Goal: Task Accomplishment & Management: Complete application form

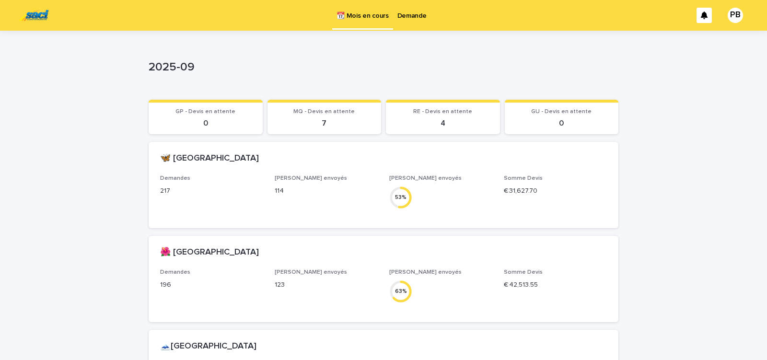
click at [492, 45] on div "2025-09 2025-09 Sorry, there was an error saving your record. Please try again.…" at bounding box center [383, 274] width 469 height 487
click at [412, 17] on p "Demande" at bounding box center [411, 10] width 29 height 20
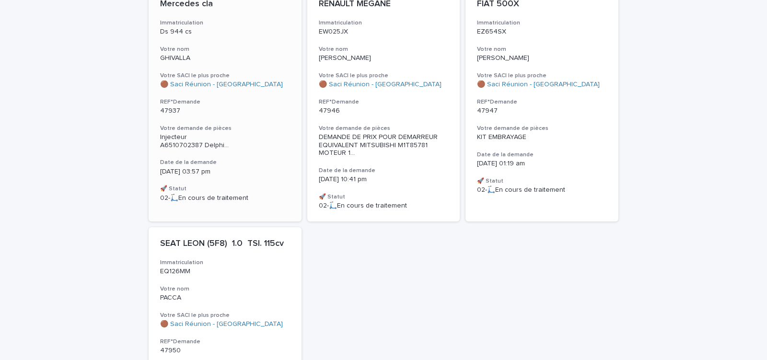
scroll to position [122, 0]
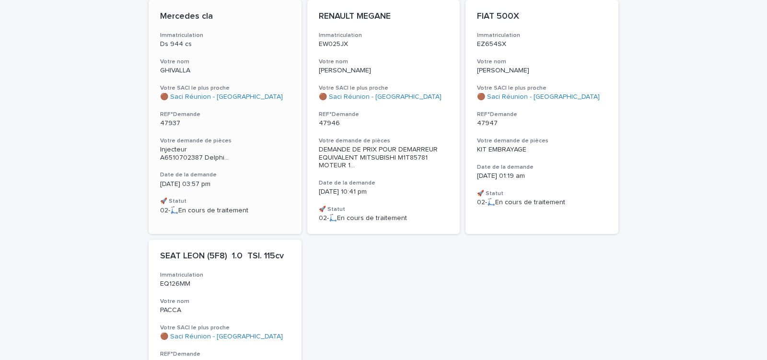
click at [274, 128] on div "Mercedes cla Immatriculation Ds 944 cs Votre nom GHIVALLA Votre SACI le plus pr…" at bounding box center [225, 113] width 153 height 226
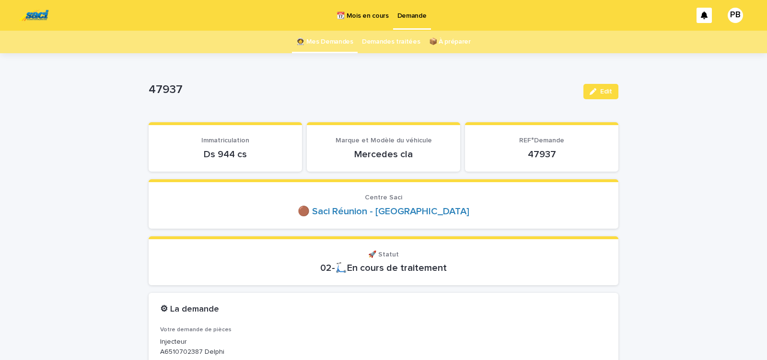
drag, startPoint x: 200, startPoint y: 157, endPoint x: 276, endPoint y: 158, distance: 75.7
click at [274, 158] on p "Ds 944 cs" at bounding box center [225, 154] width 130 height 11
copy p "Ds 944 cs"
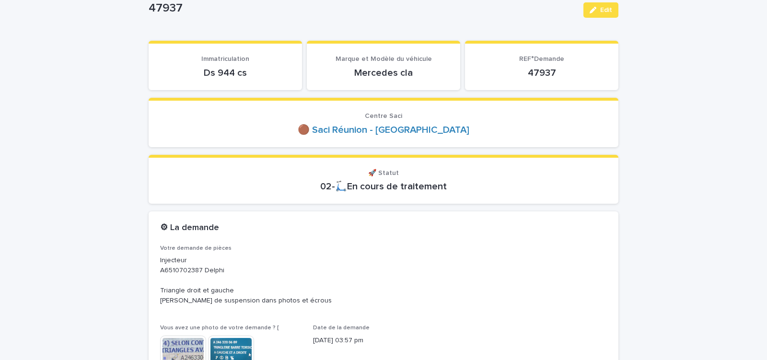
scroll to position [163, 0]
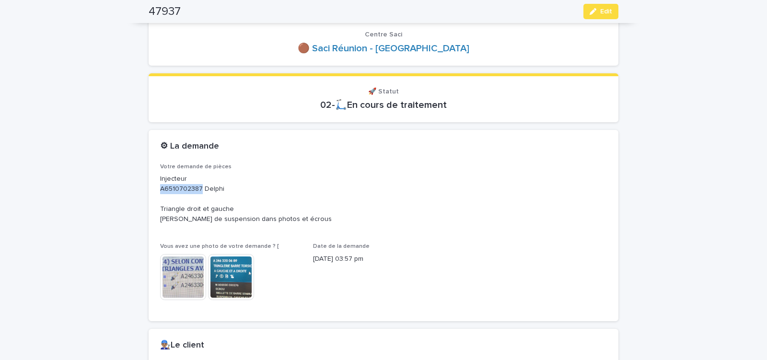
drag, startPoint x: 157, startPoint y: 190, endPoint x: 197, endPoint y: 188, distance: 39.8
click at [197, 188] on p "Injecteur A6510702387 Delphi Triangle droit et gauche [PERSON_NAME] de suspensi…" at bounding box center [383, 199] width 446 height 50
copy p "A6510702387"
click at [186, 282] on img at bounding box center [183, 277] width 46 height 46
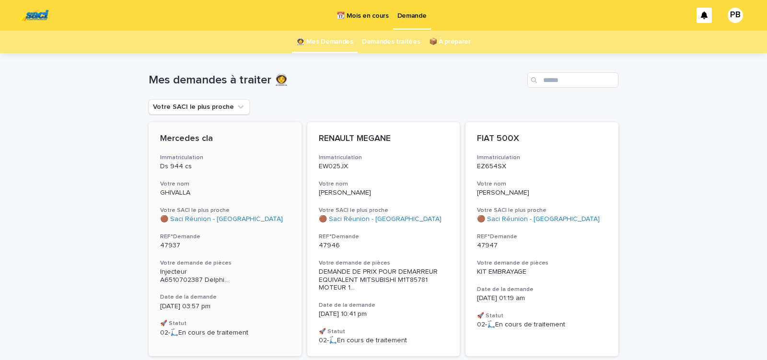
click at [260, 258] on div "Mercedes cla Immatriculation Ds 944 cs Votre nom GHIVALLA Votre SACI le plus pr…" at bounding box center [225, 235] width 153 height 226
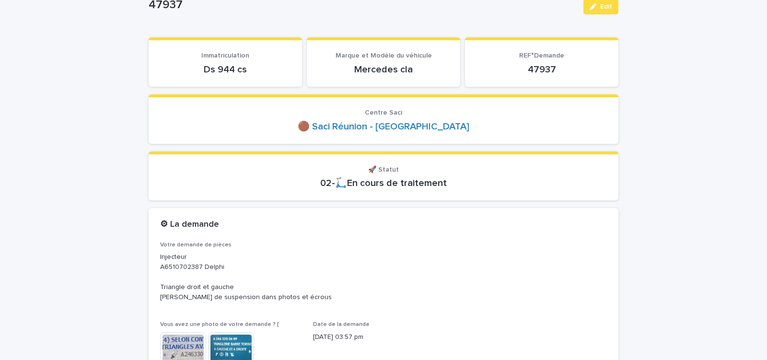
scroll to position [153, 0]
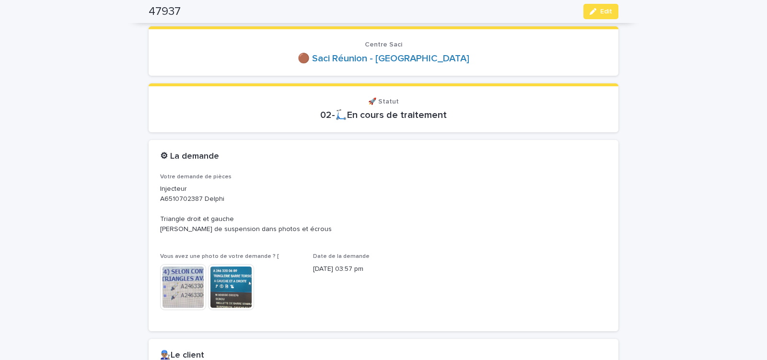
click at [238, 286] on img at bounding box center [231, 287] width 46 height 46
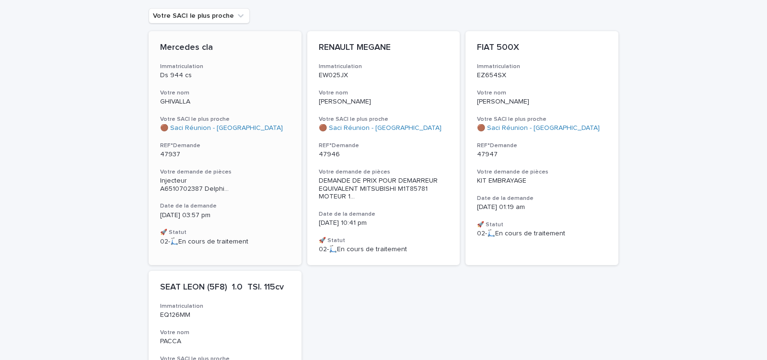
scroll to position [194, 0]
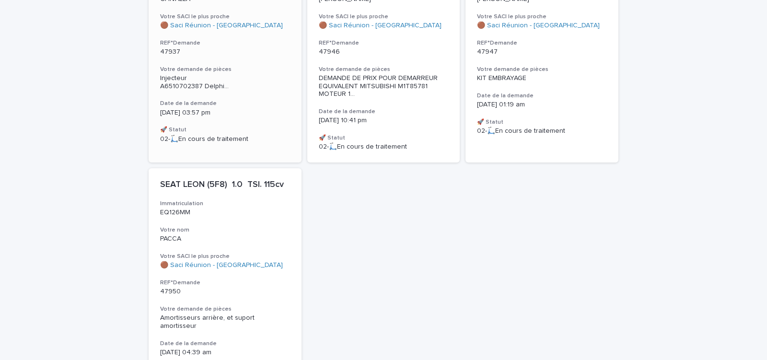
click at [271, 105] on div "Mercedes cla Immatriculation Ds 944 cs Votre nom GHIVALLA Votre SACI le plus pr…" at bounding box center [225, 42] width 153 height 226
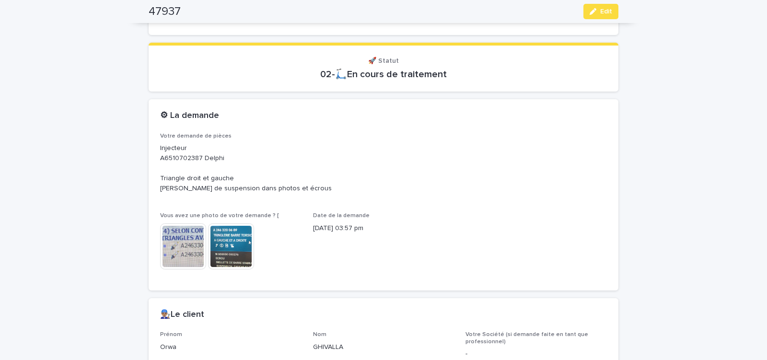
scroll to position [234, 0]
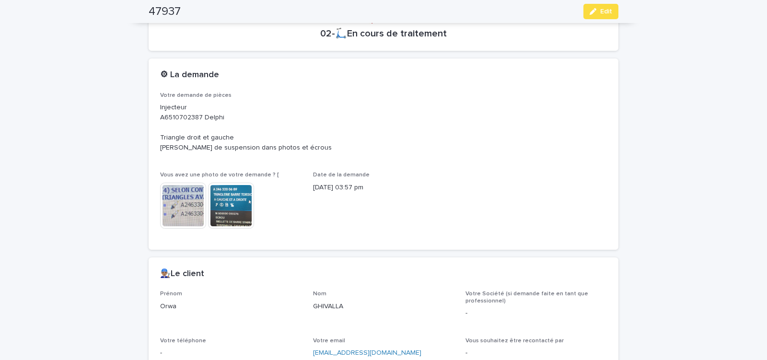
click at [195, 219] on img at bounding box center [183, 206] width 46 height 46
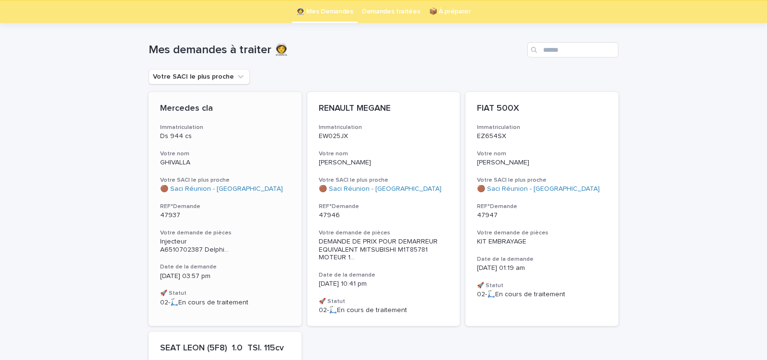
scroll to position [31, 0]
click at [257, 296] on div "Mercedes cla Immatriculation Ds 944 cs Votre nom GHIVALLA Votre SACI le plus pr…" at bounding box center [225, 205] width 153 height 226
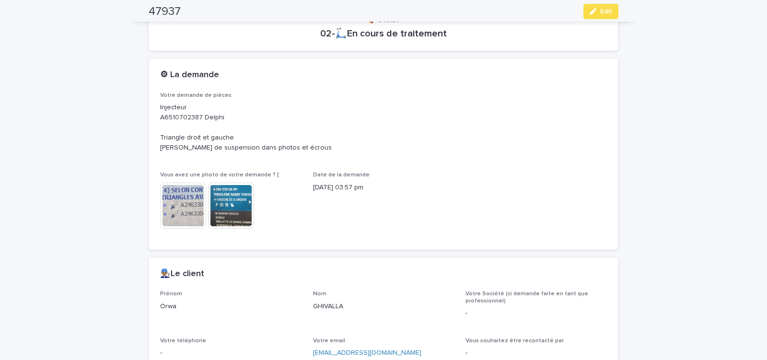
scroll to position [397, 0]
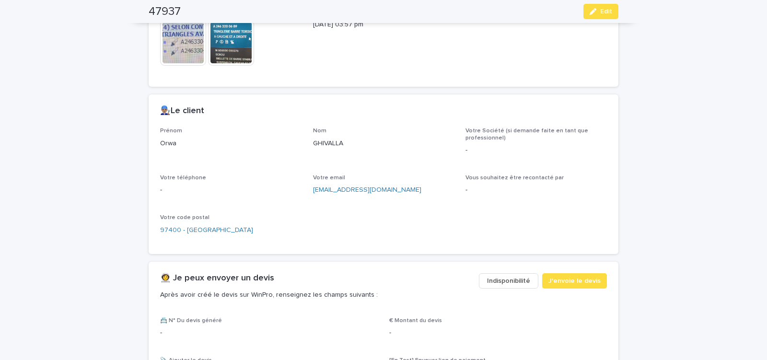
click at [497, 282] on span "Indisponibilité" at bounding box center [508, 281] width 43 height 10
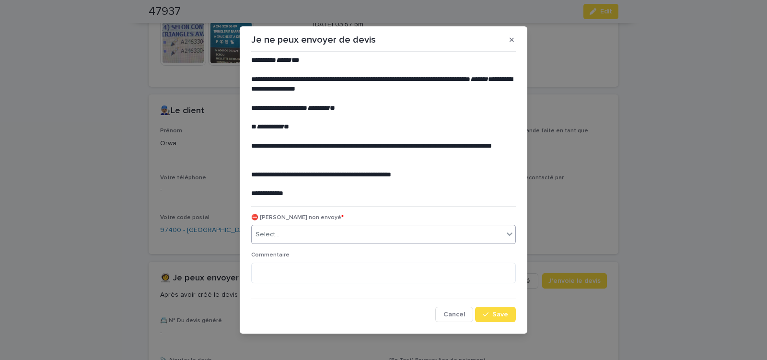
click at [291, 232] on div "Select..." at bounding box center [378, 235] width 252 height 16
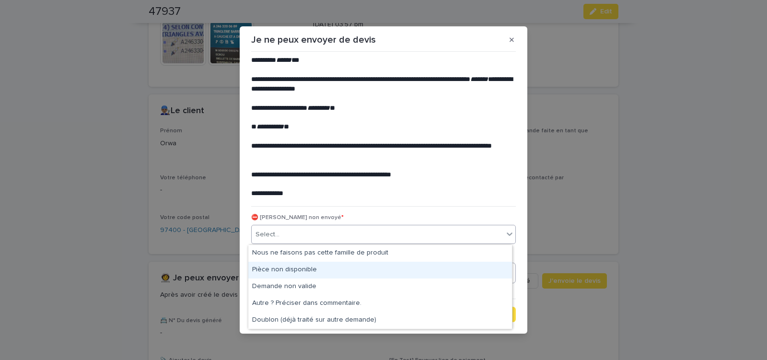
click at [285, 266] on div "Pièce non disponible" at bounding box center [379, 270] width 263 height 17
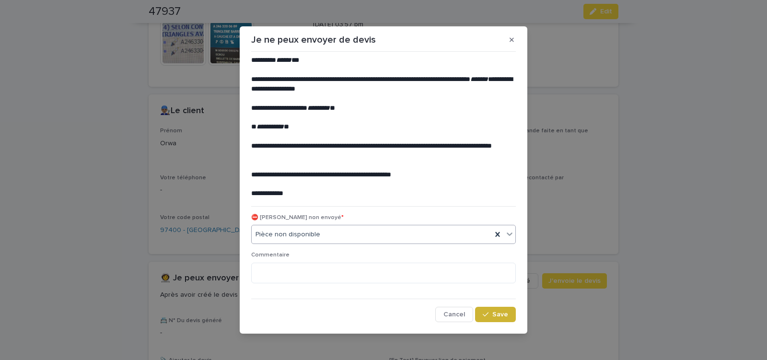
click at [492, 315] on span "Save" at bounding box center [500, 314] width 16 height 7
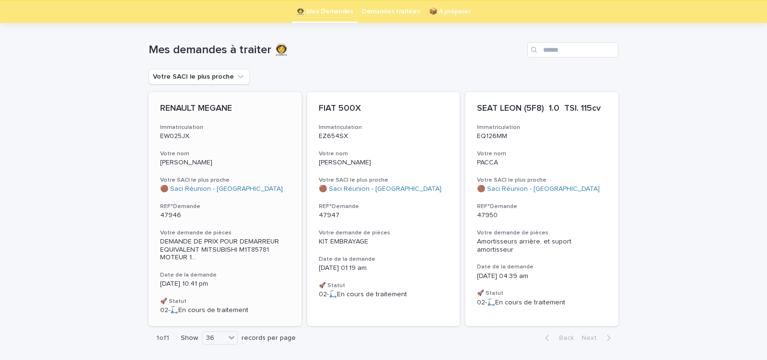
scroll to position [31, 0]
click at [418, 235] on div "KIT EMBRAYAGE" at bounding box center [384, 240] width 130 height 10
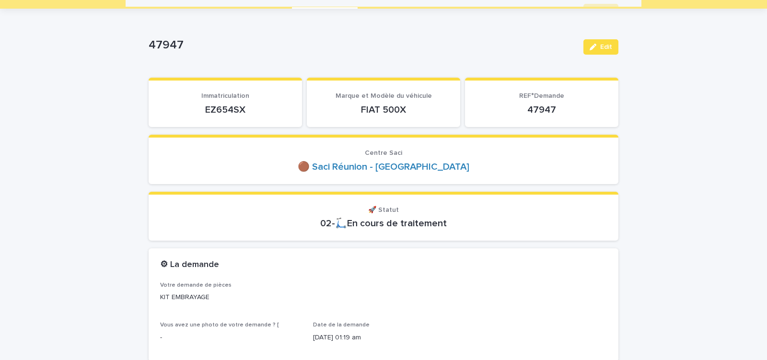
scroll to position [41, 0]
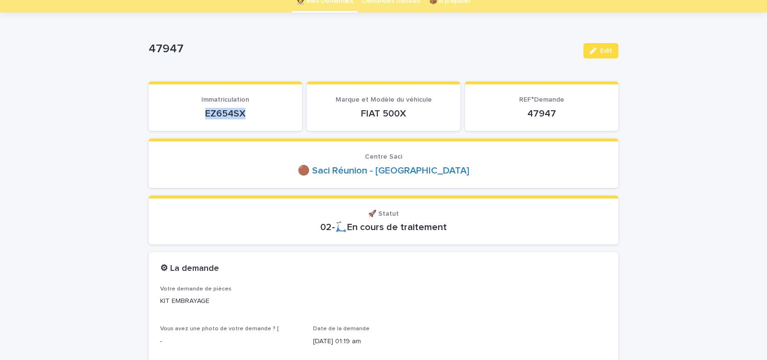
drag, startPoint x: 212, startPoint y: 113, endPoint x: 255, endPoint y: 112, distance: 43.1
click at [248, 113] on p "EZ654SX" at bounding box center [225, 113] width 130 height 11
copy p "EZ654SX"
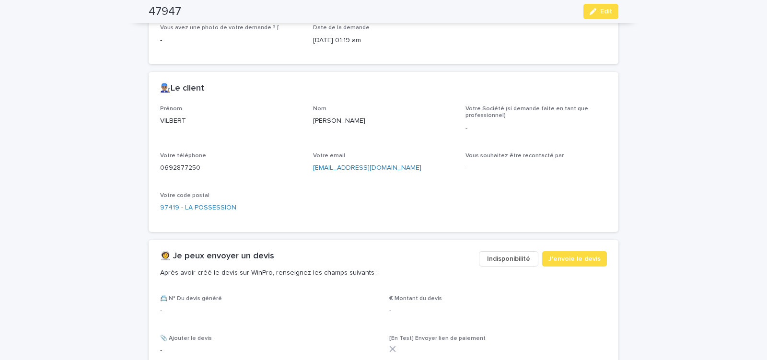
scroll to position [366, 0]
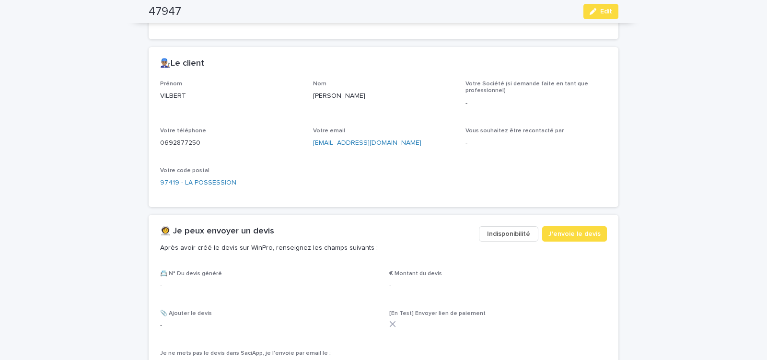
click at [505, 236] on span "Indisponibilité" at bounding box center [508, 234] width 43 height 10
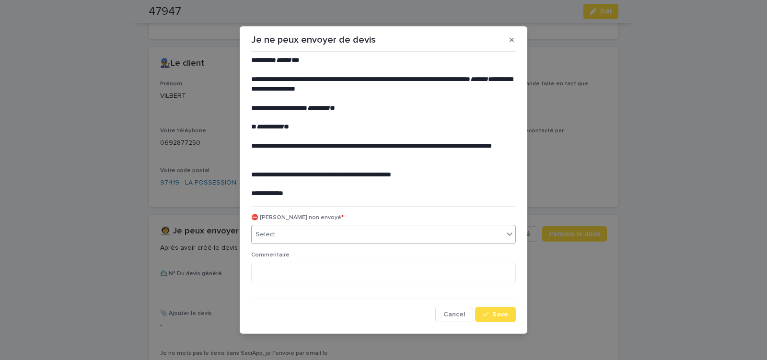
click at [299, 235] on div "Select..." at bounding box center [378, 235] width 252 height 16
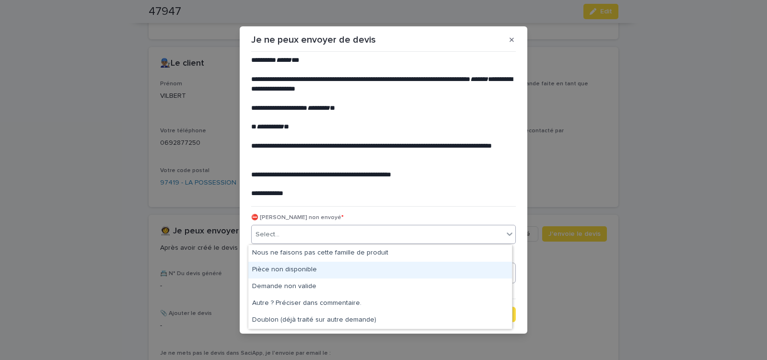
drag, startPoint x: 289, startPoint y: 270, endPoint x: 302, endPoint y: 272, distance: 13.1
click at [289, 269] on div "Pièce non disponible" at bounding box center [379, 270] width 263 height 17
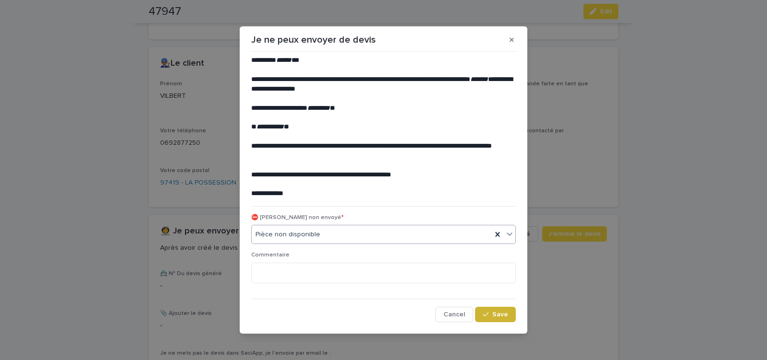
click at [485, 317] on icon "button" at bounding box center [485, 314] width 6 height 7
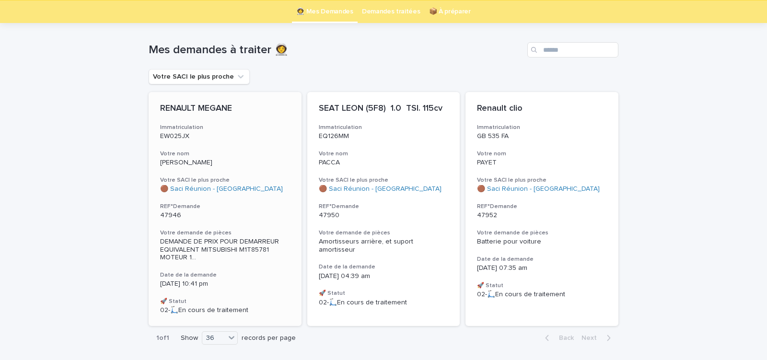
scroll to position [31, 0]
click at [255, 217] on p "47946" at bounding box center [225, 215] width 130 height 8
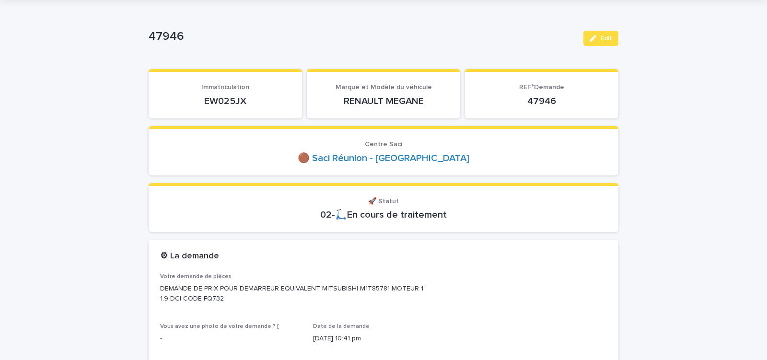
scroll to position [41, 0]
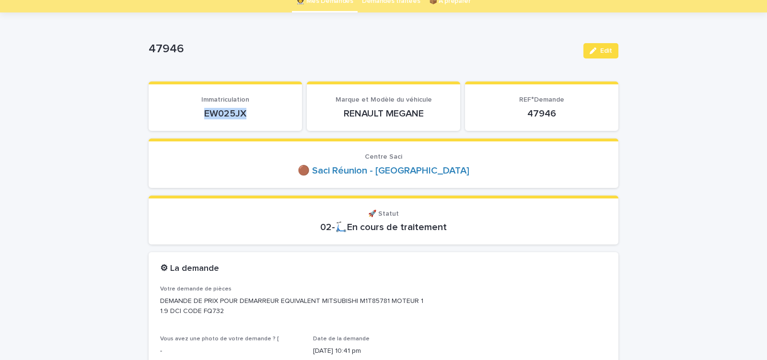
drag, startPoint x: 200, startPoint y: 117, endPoint x: 266, endPoint y: 114, distance: 66.2
click at [262, 115] on p "EW025JX" at bounding box center [225, 113] width 130 height 11
copy p "EW025JX"
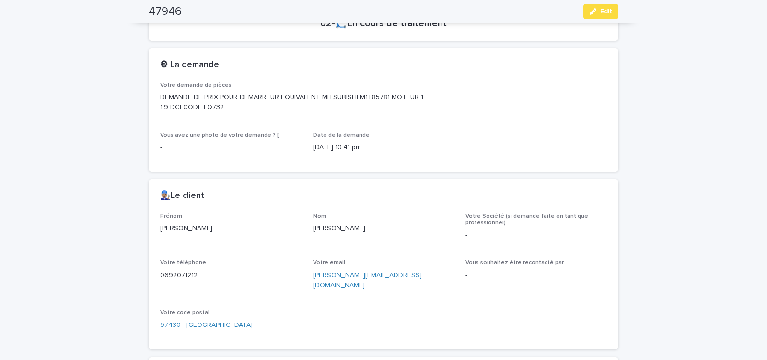
scroll to position [285, 0]
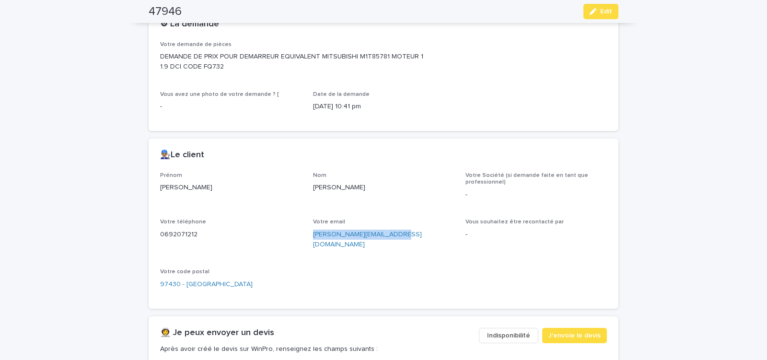
drag, startPoint x: 308, startPoint y: 240, endPoint x: 401, endPoint y: 243, distance: 93.5
click at [396, 243] on div "Prénom [PERSON_NAME] [PERSON_NAME] Société (si demande faite en tant que profes…" at bounding box center [383, 234] width 446 height 125
copy link "[PERSON_NAME][EMAIL_ADDRESS][DOMAIN_NAME]"
drag, startPoint x: 589, startPoint y: 14, endPoint x: 489, endPoint y: 109, distance: 137.9
click at [590, 13] on icon "button" at bounding box center [592, 11] width 7 height 7
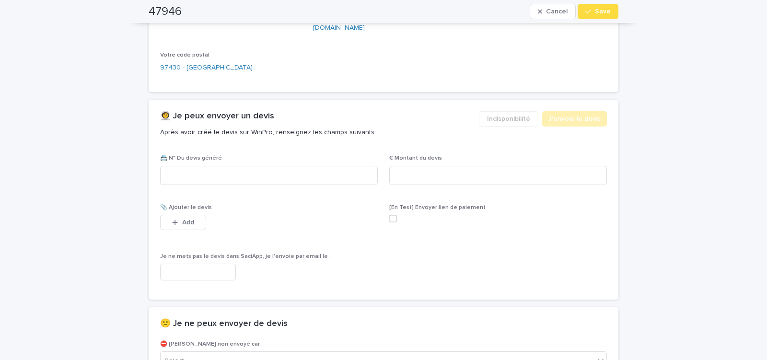
scroll to position [517, 0]
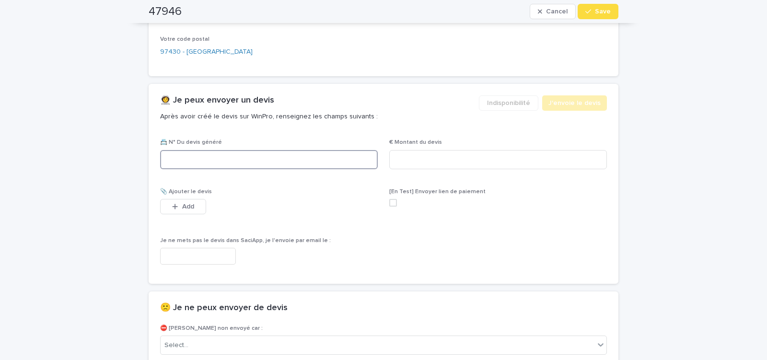
paste input "********"
type input "********"
click at [414, 153] on input at bounding box center [497, 159] width 217 height 19
type input "******"
click at [201, 248] on input "text" at bounding box center [198, 256] width 76 height 17
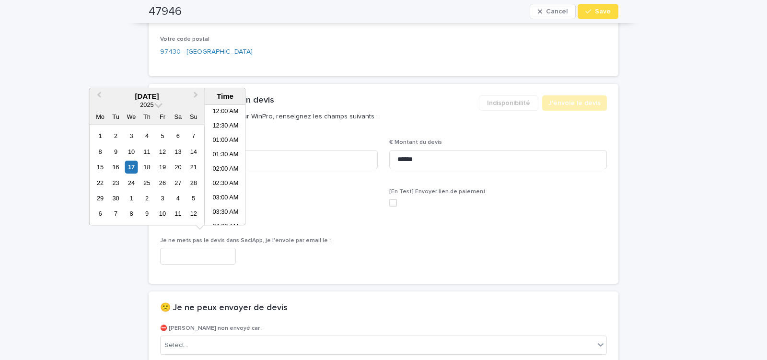
scroll to position [163, 0]
click at [224, 165] on li "07:30 AM" at bounding box center [225, 165] width 41 height 14
type input "**********"
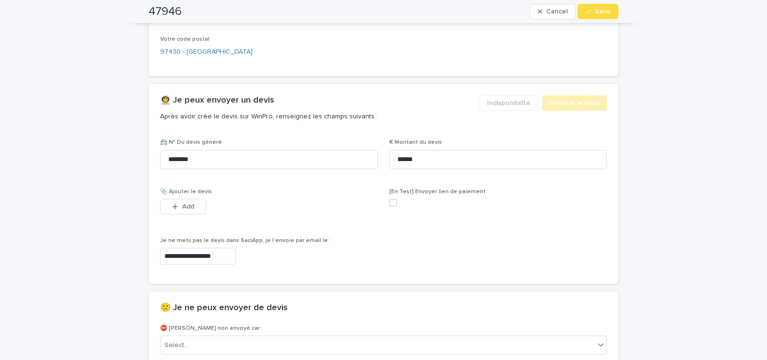
scroll to position [517, 0]
click at [595, 12] on span "Save" at bounding box center [603, 11] width 16 height 7
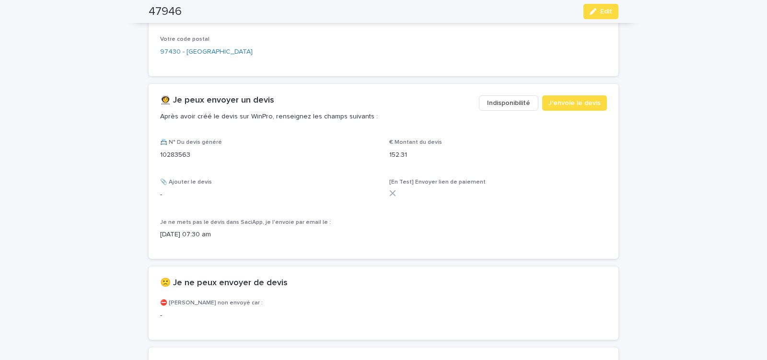
scroll to position [489, 0]
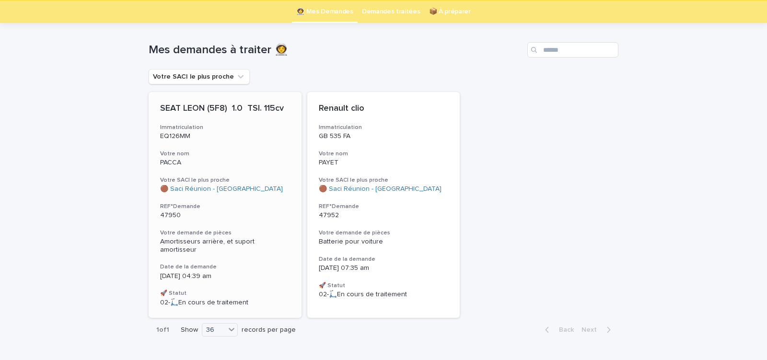
scroll to position [31, 0]
click at [268, 272] on p "[DATE] 04:39 am" at bounding box center [225, 276] width 130 height 8
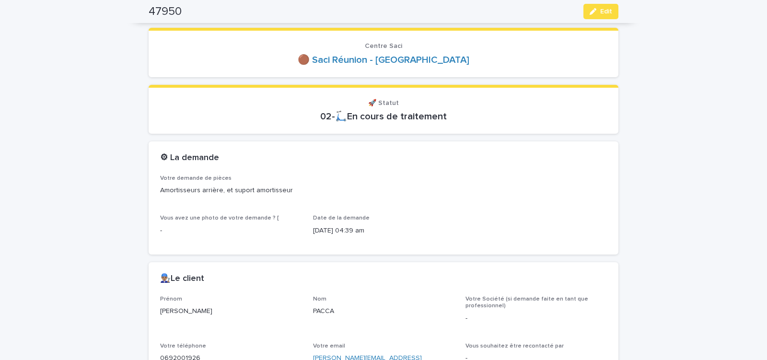
scroll to position [81, 0]
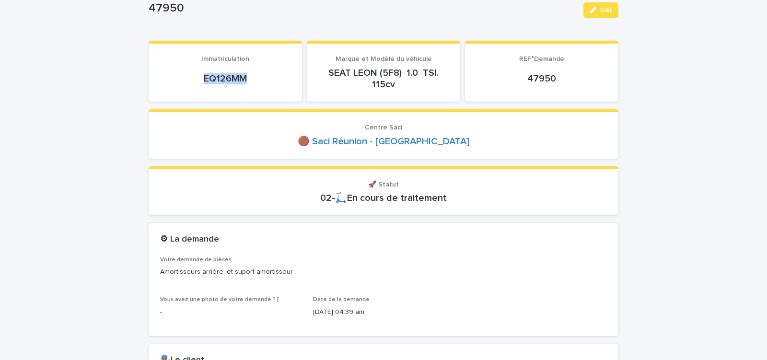
drag, startPoint x: 196, startPoint y: 77, endPoint x: 255, endPoint y: 82, distance: 59.2
click at [252, 82] on p "EQ126MM" at bounding box center [225, 78] width 130 height 11
copy p "EQ126MM"
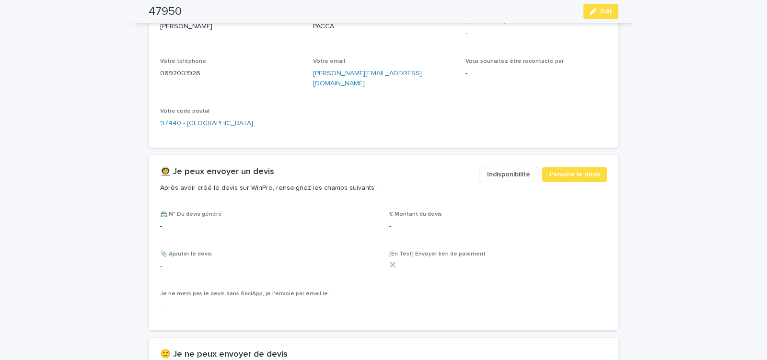
scroll to position [448, 0]
click at [509, 169] on span "Indisponibilité" at bounding box center [508, 174] width 43 height 10
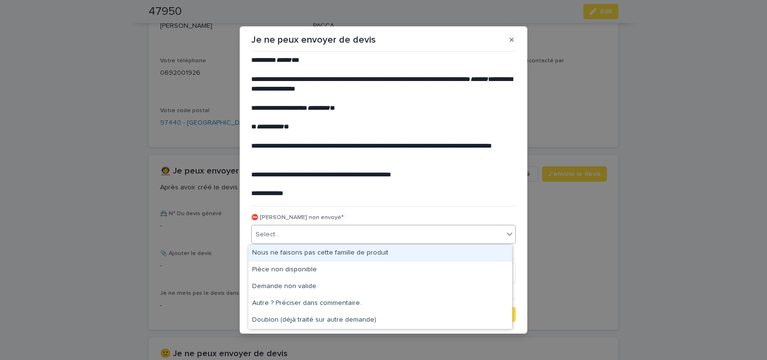
click at [295, 237] on div "Select..." at bounding box center [378, 235] width 252 height 16
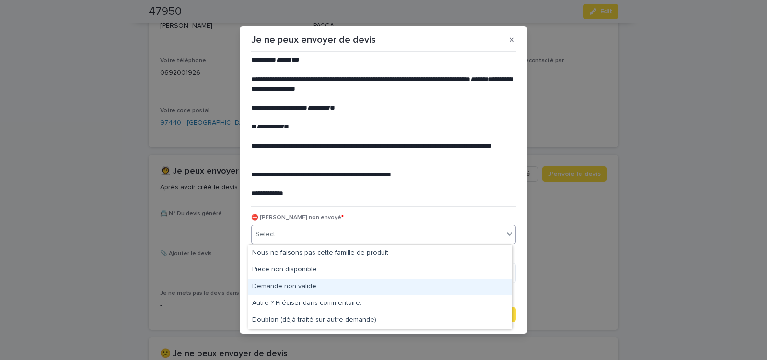
click at [284, 286] on div "Demande non valide" at bounding box center [379, 286] width 263 height 17
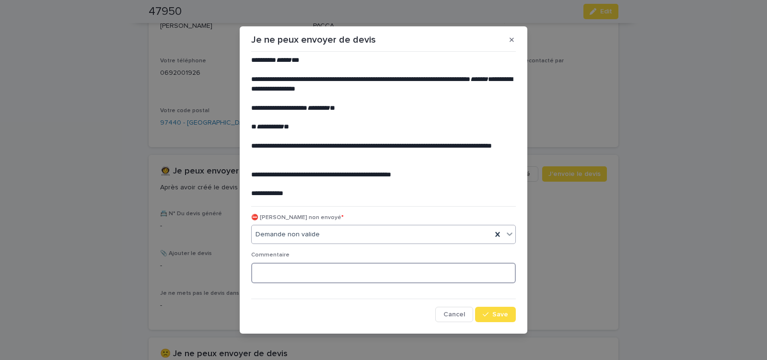
click at [286, 281] on textarea at bounding box center [383, 273] width 264 height 21
type textarea "**********"
click at [494, 314] on span "Save" at bounding box center [500, 314] width 16 height 7
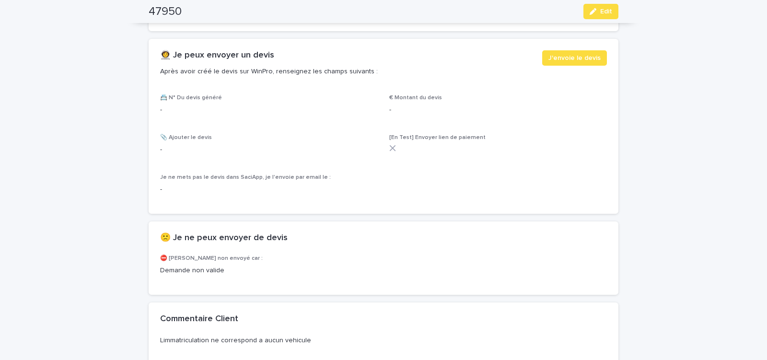
scroll to position [530, 0]
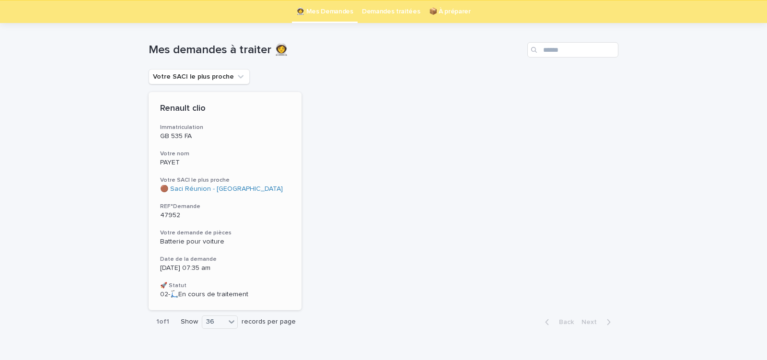
scroll to position [31, 0]
click at [260, 231] on h3 "Votre demande de pièces" at bounding box center [225, 233] width 130 height 8
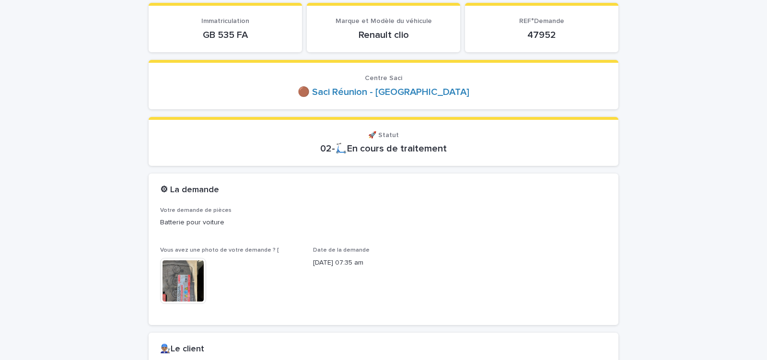
scroll to position [122, 0]
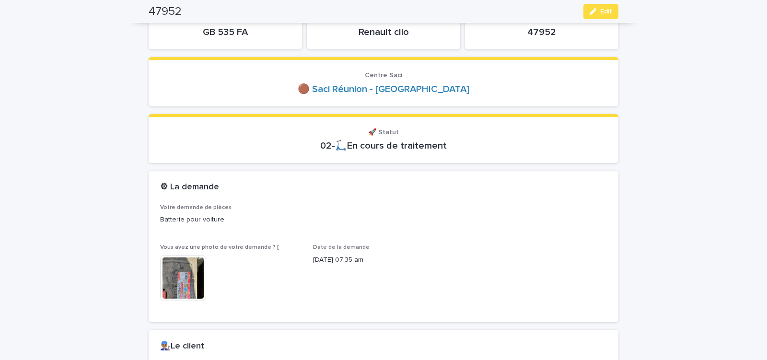
click at [183, 283] on img at bounding box center [183, 278] width 46 height 46
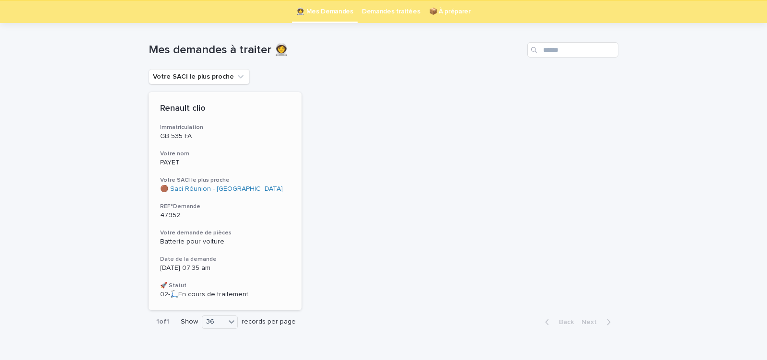
scroll to position [31, 0]
click at [247, 228] on div "Renault clio Immatriculation GB 535 FA Votre nom PAYET Votre SACI le plus proch…" at bounding box center [225, 201] width 153 height 218
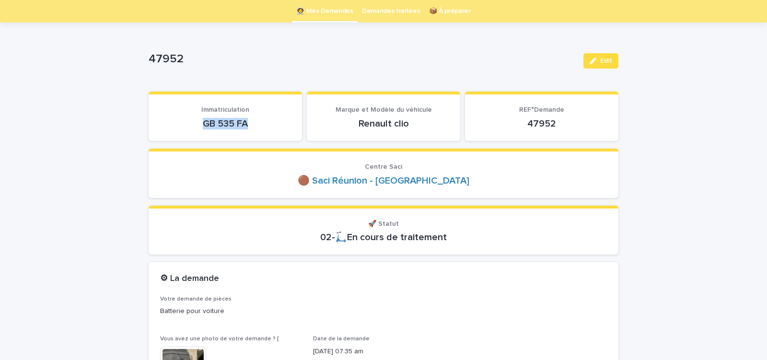
drag, startPoint x: 195, startPoint y: 126, endPoint x: 265, endPoint y: 125, distance: 69.9
click at [260, 125] on p "GB 535 FA" at bounding box center [225, 123] width 130 height 11
copy p "GB 535 FA"
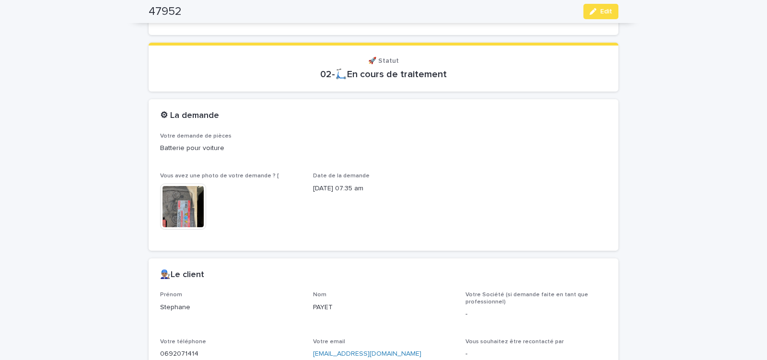
click at [179, 213] on img at bounding box center [183, 206] width 46 height 46
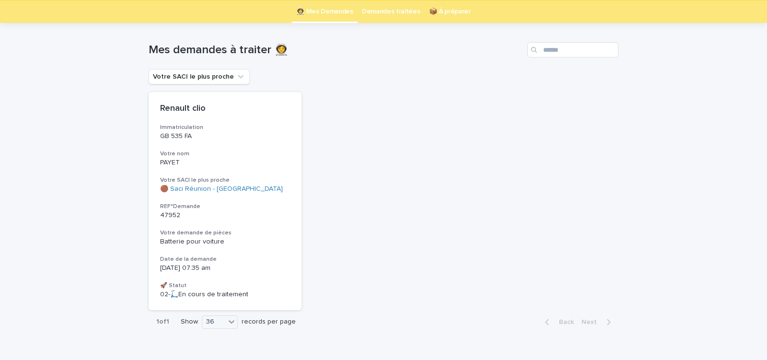
scroll to position [31, 0]
click at [247, 229] on h3 "Votre demande de pièces" at bounding box center [225, 233] width 130 height 8
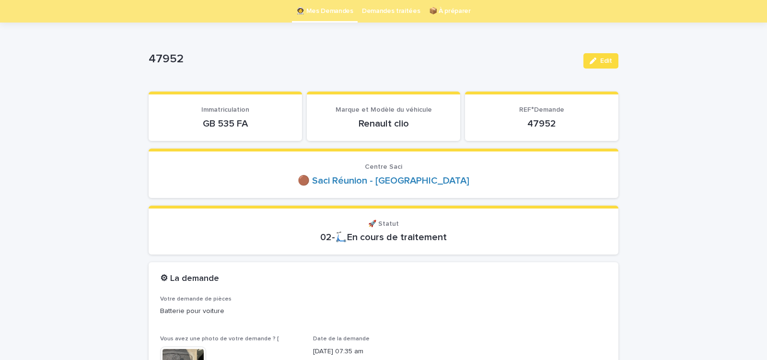
scroll to position [194, 0]
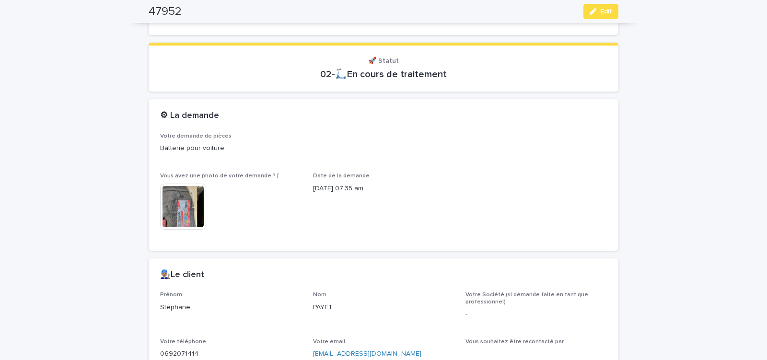
click at [186, 214] on img at bounding box center [183, 206] width 46 height 46
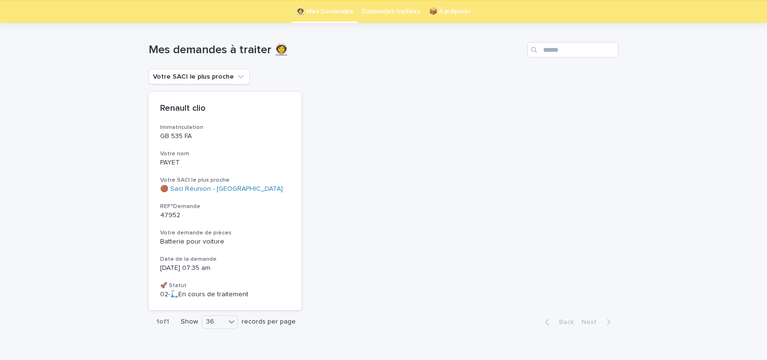
scroll to position [31, 0]
click at [273, 235] on h3 "Votre demande de pièces" at bounding box center [225, 233] width 130 height 8
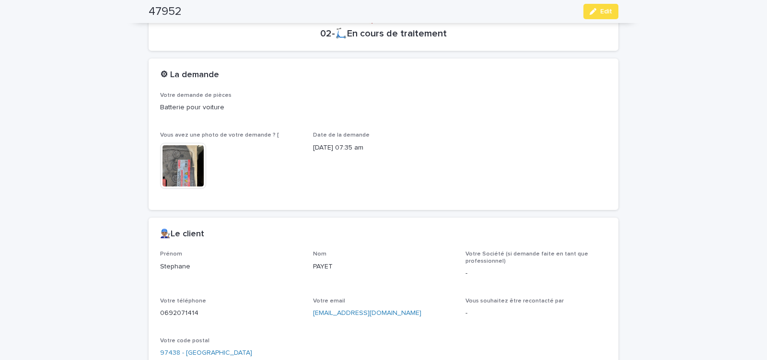
scroll to position [356, 0]
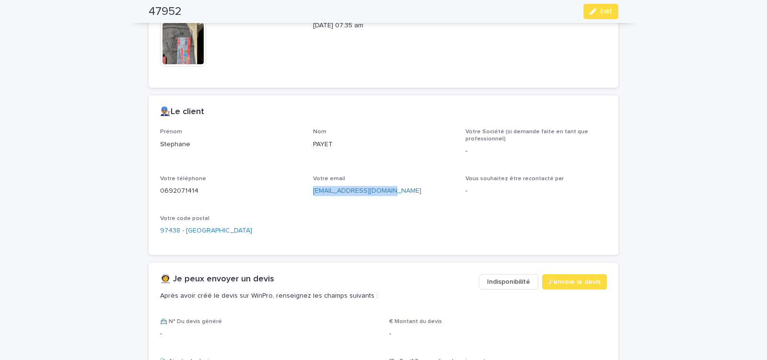
drag, startPoint x: 310, startPoint y: 195, endPoint x: 399, endPoint y: 193, distance: 89.1
click at [396, 193] on p "[EMAIL_ADDRESS][DOMAIN_NAME]" at bounding box center [383, 191] width 141 height 10
copy link "[EMAIL_ADDRESS][DOMAIN_NAME]"
click at [590, 11] on icon "button" at bounding box center [592, 11] width 7 height 7
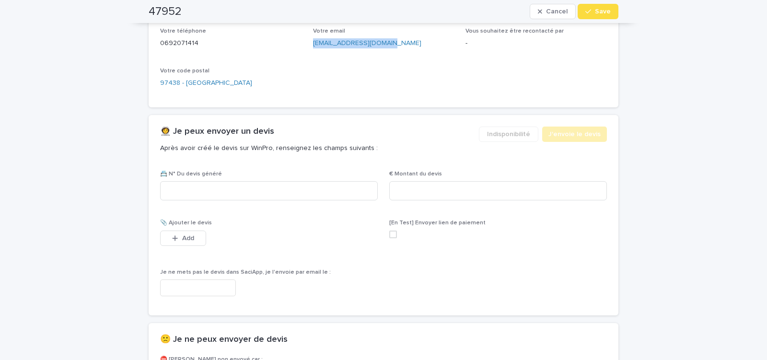
scroll to position [525, 0]
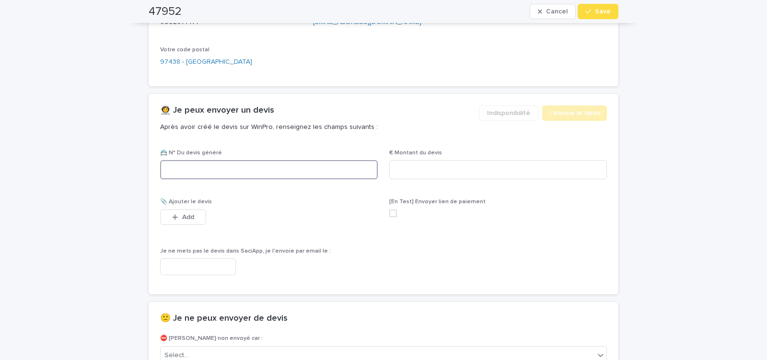
paste input "********"
type input "********"
click at [428, 165] on input at bounding box center [497, 169] width 217 height 19
type input "***"
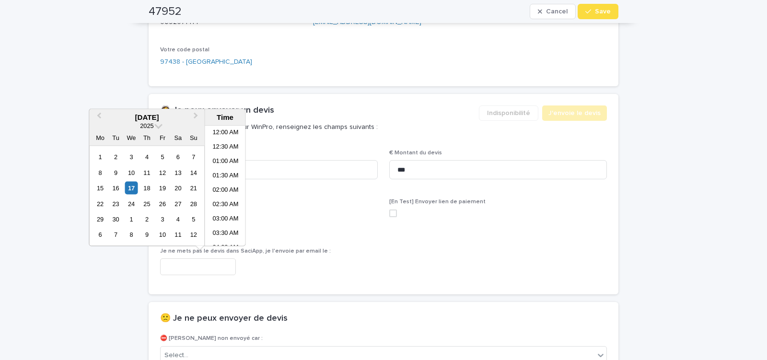
click at [205, 267] on input "text" at bounding box center [198, 266] width 76 height 17
click at [220, 201] on li "08:00 AM" at bounding box center [225, 200] width 41 height 14
type input "**********"
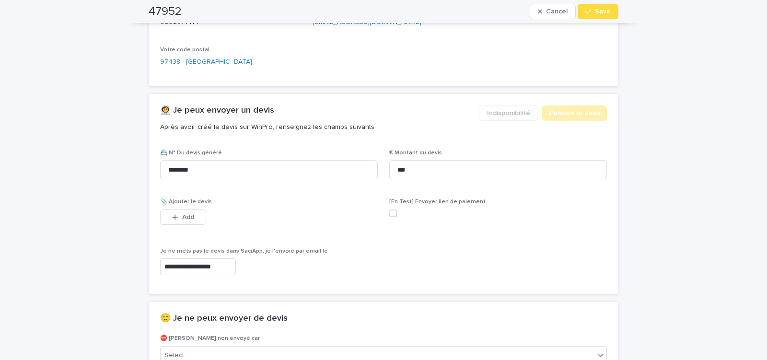
scroll to position [525, 0]
click at [589, 13] on div "button" at bounding box center [590, 11] width 10 height 7
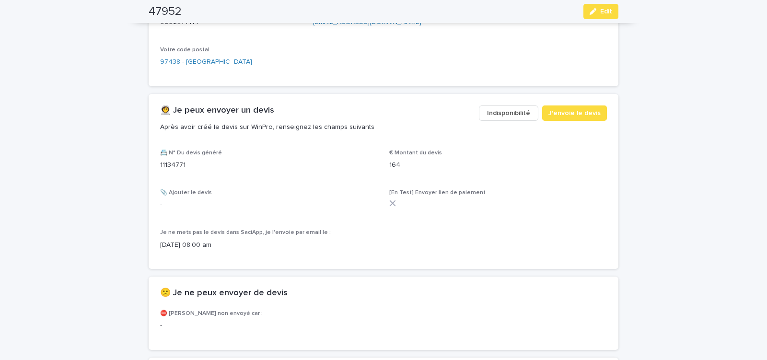
scroll to position [496, 0]
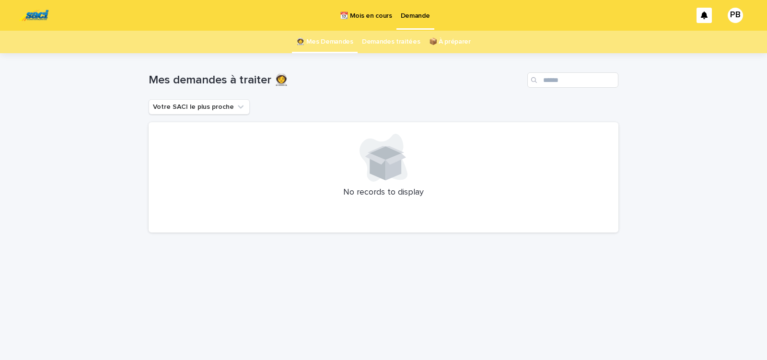
click at [368, 21] on link "📆 Mois en cours" at bounding box center [365, 15] width 60 height 30
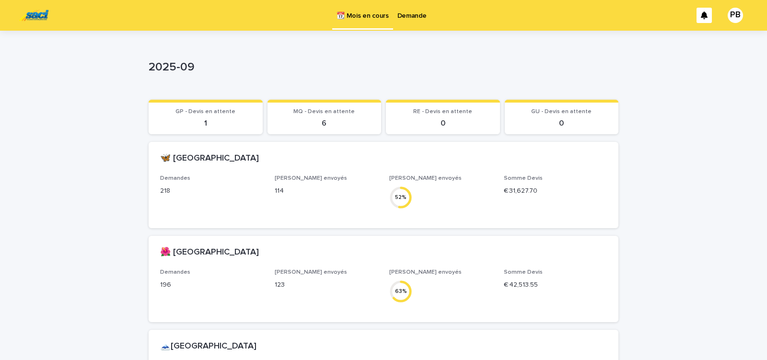
click at [410, 16] on p "Demande" at bounding box center [411, 10] width 29 height 20
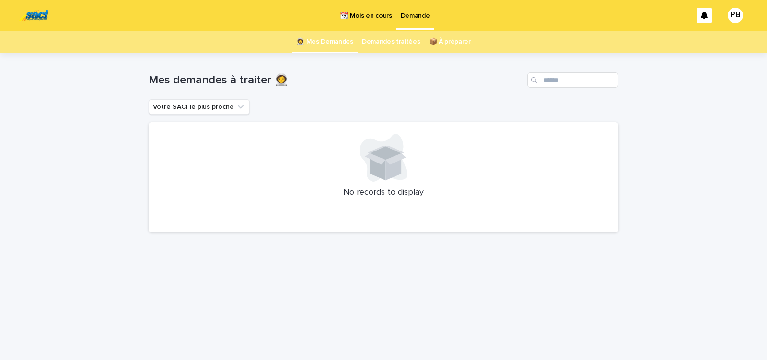
click at [361, 15] on p "📆 Mois en cours" at bounding box center [366, 10] width 52 height 20
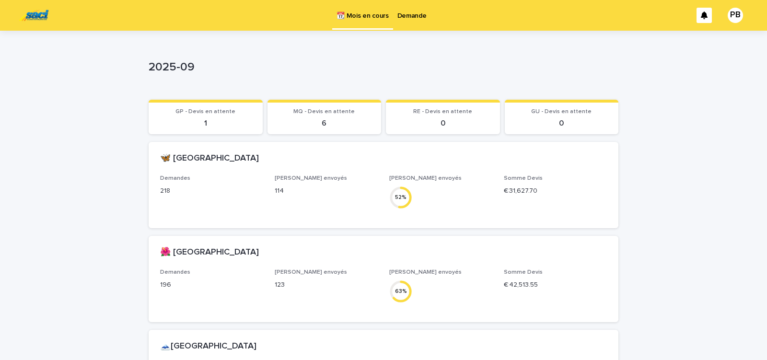
click at [404, 15] on p "Demande" at bounding box center [411, 10] width 29 height 20
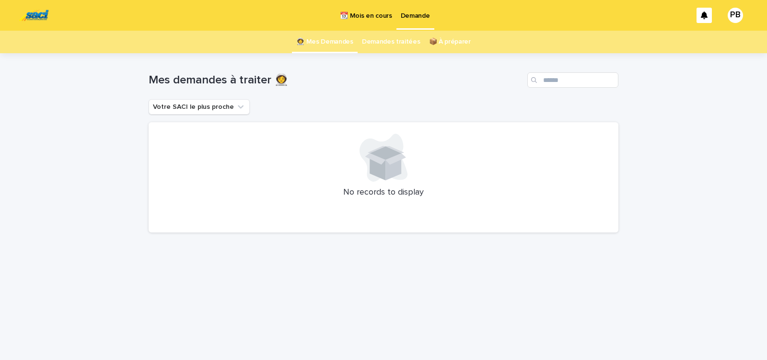
click at [366, 20] on p "📆 Mois en cours" at bounding box center [366, 10] width 52 height 20
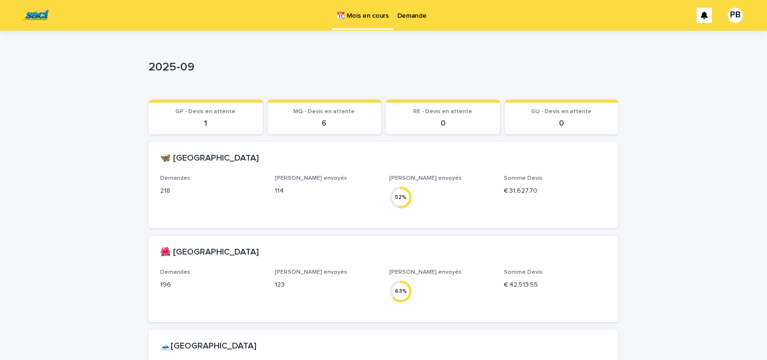
click at [412, 15] on p "Demande" at bounding box center [411, 10] width 29 height 20
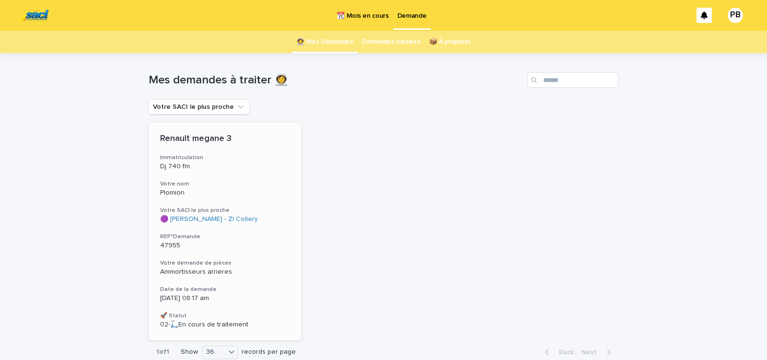
click at [262, 247] on p "47955" at bounding box center [225, 245] width 130 height 8
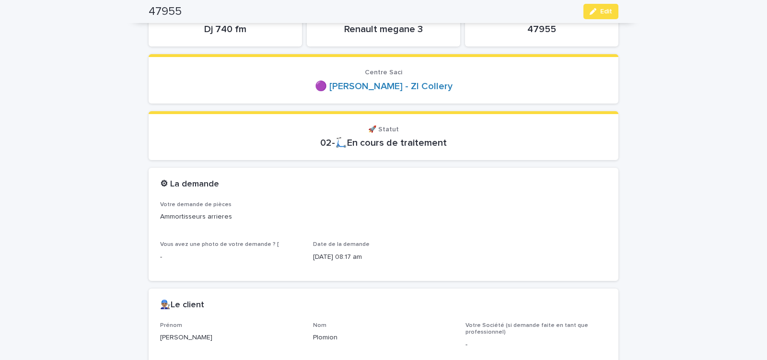
scroll to position [81, 0]
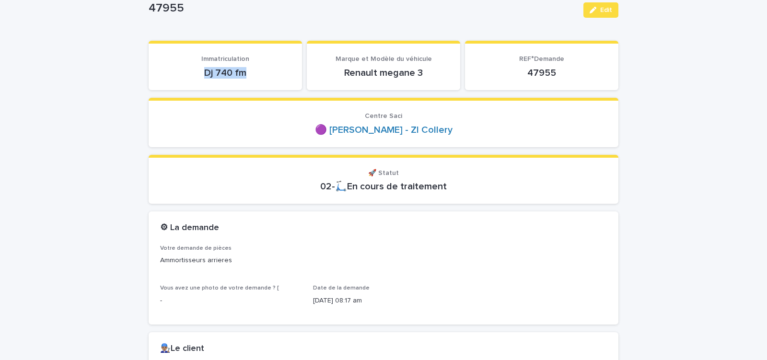
drag, startPoint x: 200, startPoint y: 78, endPoint x: 269, endPoint y: 76, distance: 68.5
click at [260, 76] on p "Dj 740 fm" at bounding box center [225, 72] width 130 height 11
copy p "Dj 740 fm"
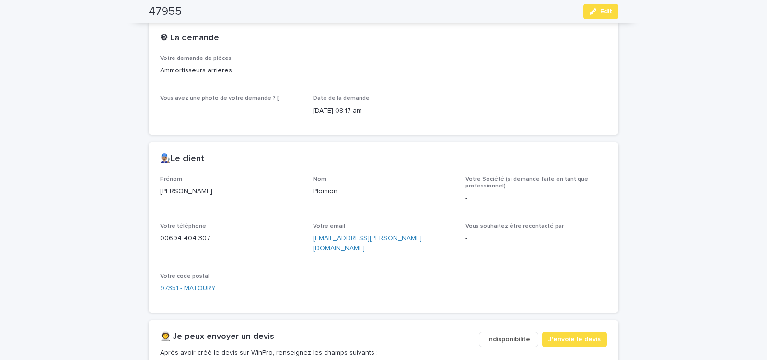
scroll to position [326, 0]
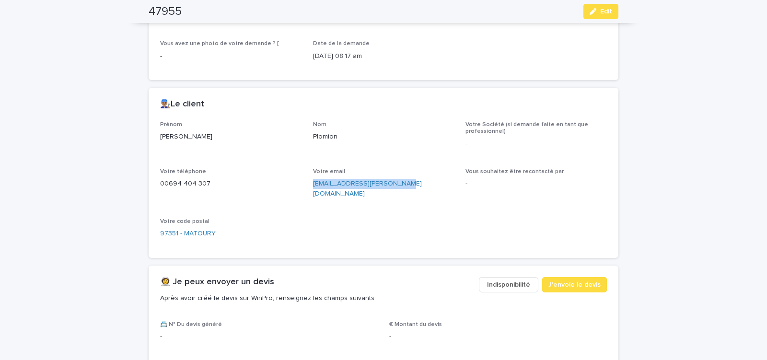
drag, startPoint x: 310, startPoint y: 188, endPoint x: 403, endPoint y: 200, distance: 94.1
click at [399, 200] on div "Prénom [PERSON_NAME] Votre Société (si demande faite en tant que professionnel)…" at bounding box center [383, 183] width 446 height 125
copy link "[EMAIL_ADDRESS][PERSON_NAME][DOMAIN_NAME]"
click at [567, 280] on span "J'envoie le devis" at bounding box center [574, 285] width 52 height 10
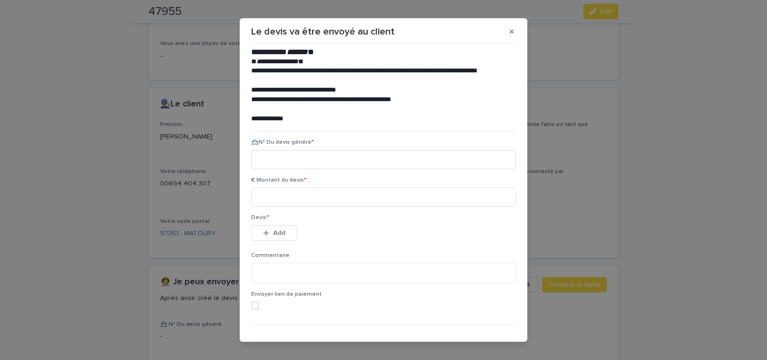
scroll to position [44, 0]
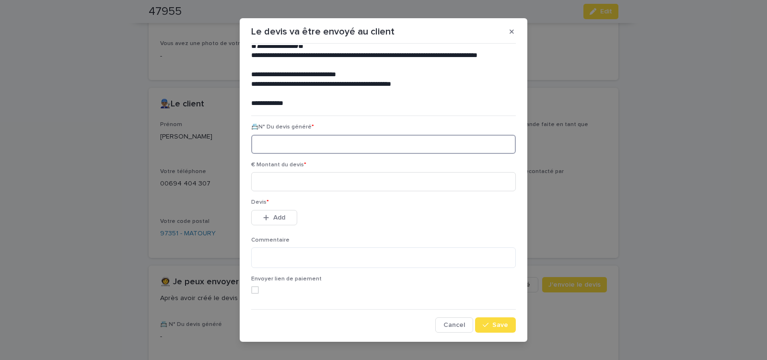
paste input "********"
type input "********"
drag, startPoint x: 302, startPoint y: 182, endPoint x: 302, endPoint y: 195, distance: 12.5
click at [302, 182] on input at bounding box center [383, 181] width 264 height 19
type input "******"
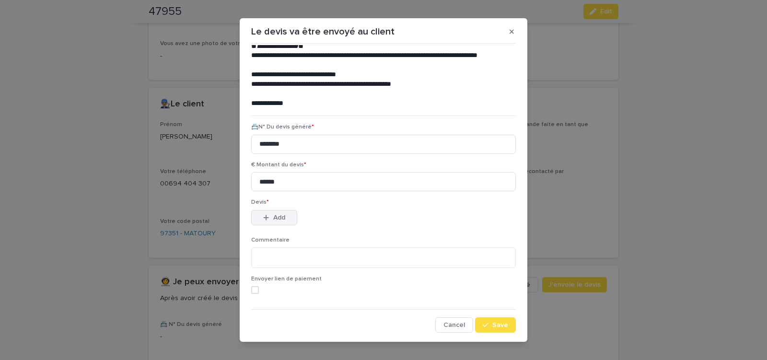
click at [279, 216] on span "Add" at bounding box center [279, 217] width 12 height 7
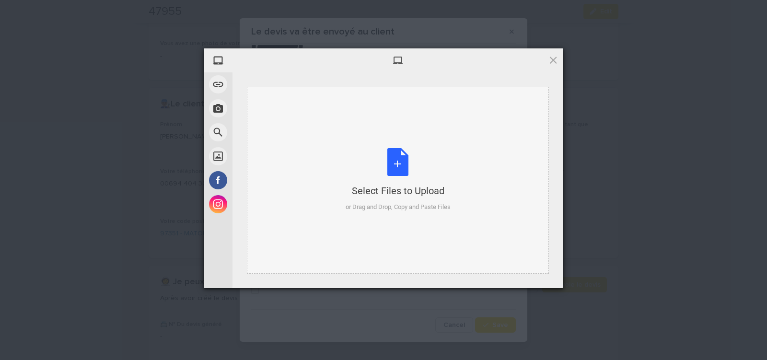
click at [395, 166] on div "Select Files to Upload or Drag and Drop, Copy and Paste Files" at bounding box center [397, 180] width 105 height 64
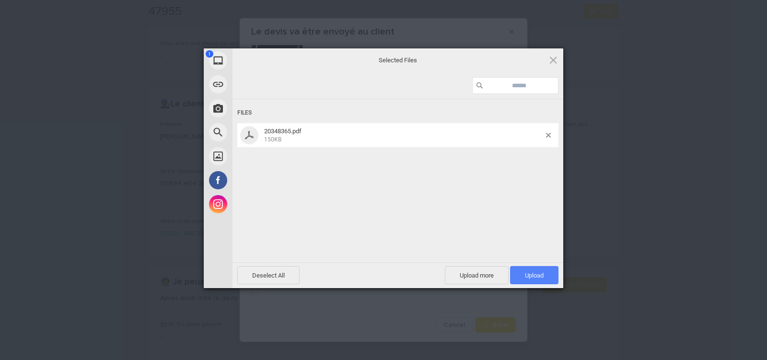
click at [530, 272] on span "Upload 1" at bounding box center [534, 275] width 19 height 7
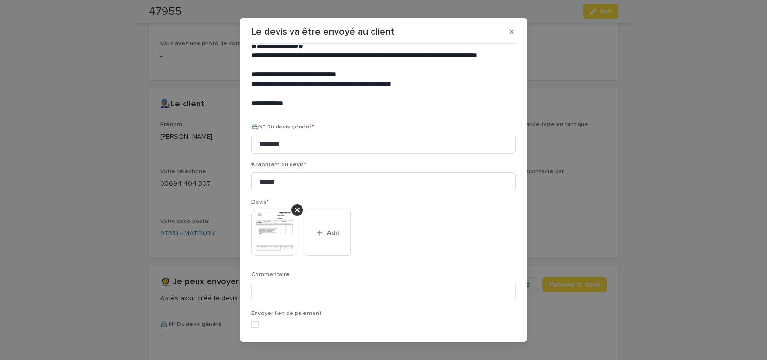
scroll to position [78, 0]
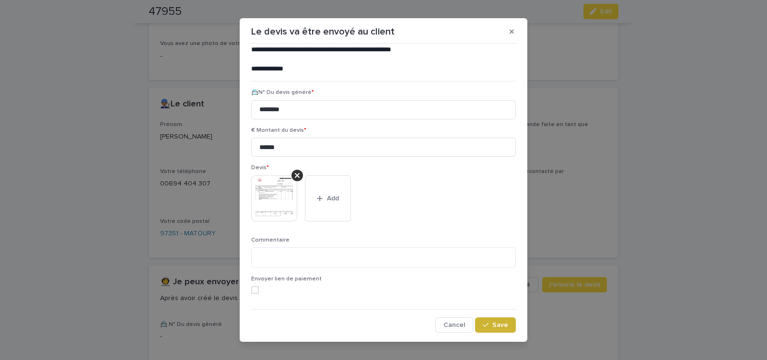
click at [498, 326] on span "Save" at bounding box center [500, 324] width 16 height 7
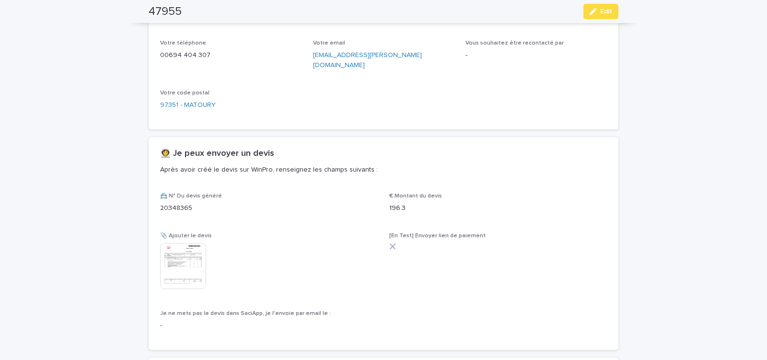
scroll to position [501, 0]
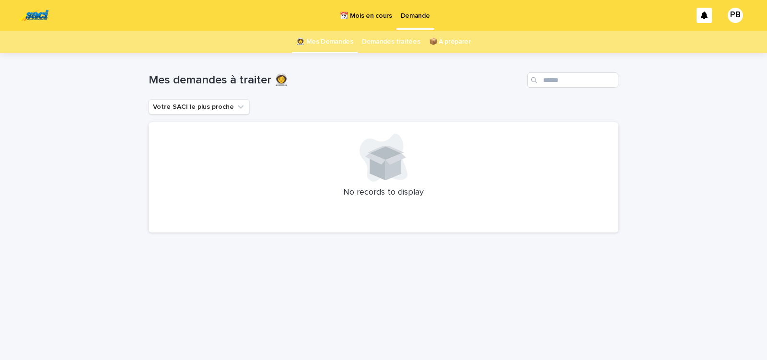
click at [366, 18] on p "📆 Mois en cours" at bounding box center [366, 10] width 52 height 20
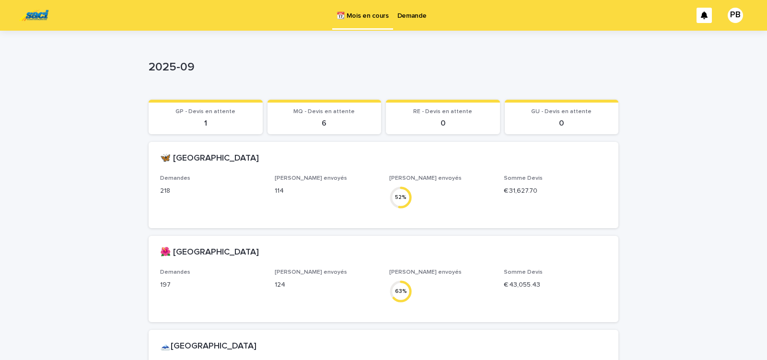
click at [412, 18] on p "Demande" at bounding box center [411, 10] width 29 height 20
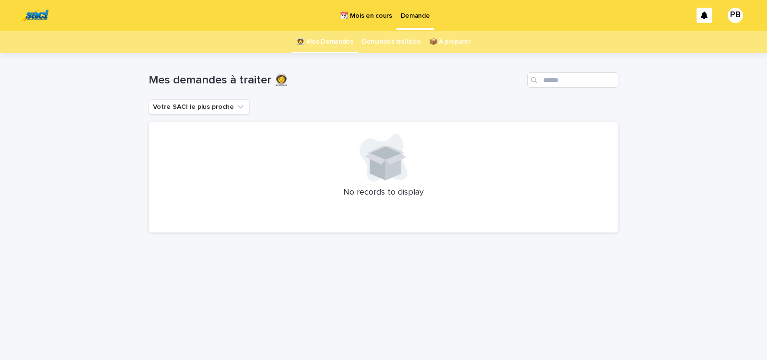
click at [633, 187] on div "Loading... Saving… Loading... Saving… Mes demandes à traiter 👩‍🚀 Votre SACI le …" at bounding box center [383, 206] width 767 height 307
click at [374, 16] on p "📆 Mois en cours" at bounding box center [366, 10] width 52 height 20
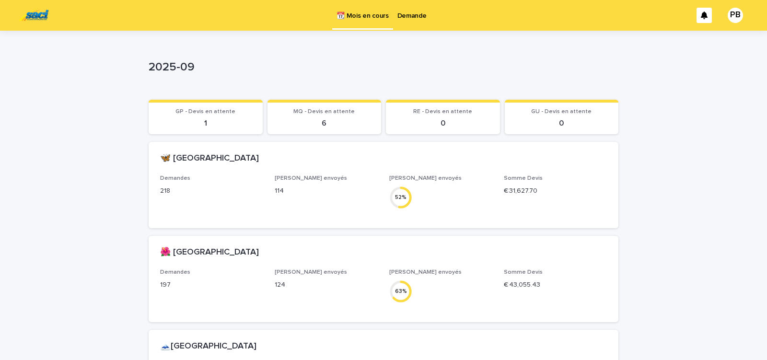
click at [405, 13] on p "Demande" at bounding box center [411, 10] width 29 height 20
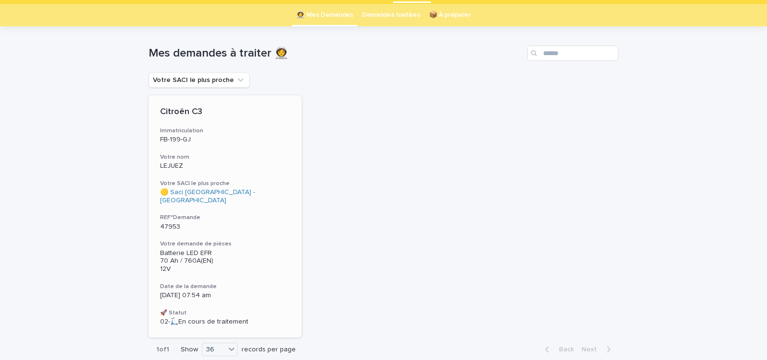
scroll to position [41, 0]
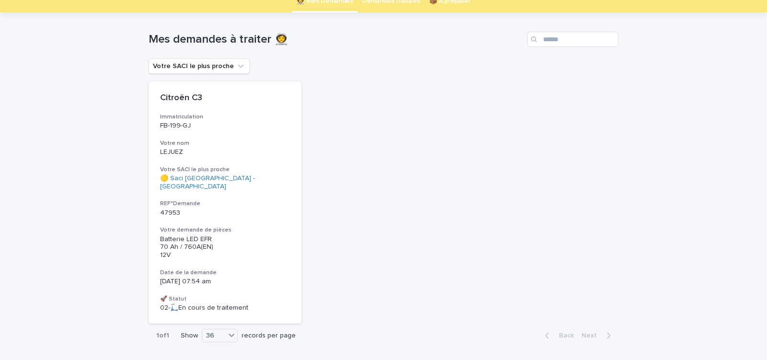
click at [270, 209] on p "47953" at bounding box center [225, 213] width 130 height 8
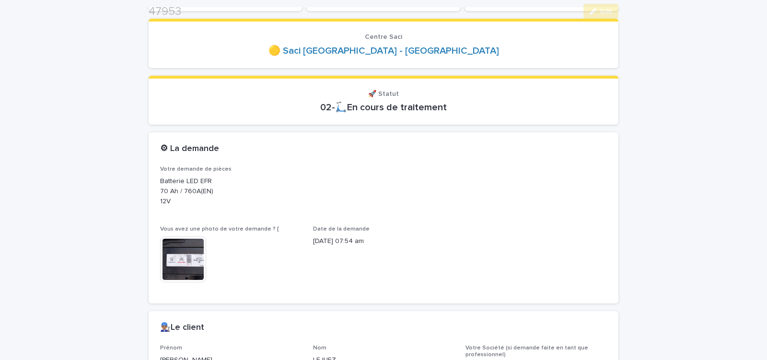
scroll to position [163, 0]
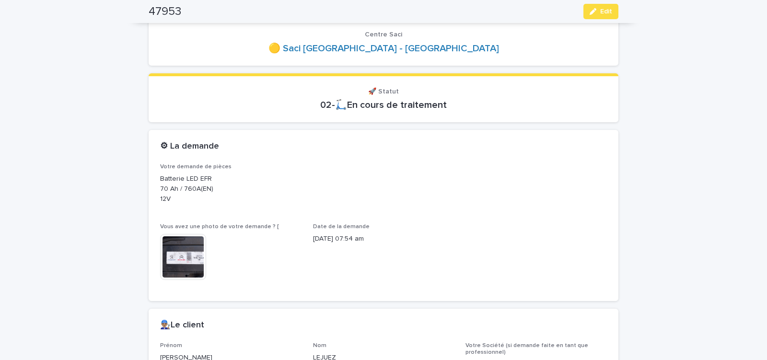
click at [175, 257] on img at bounding box center [183, 257] width 46 height 46
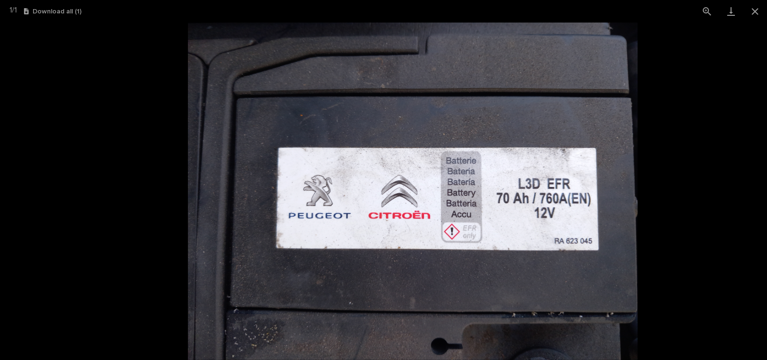
drag, startPoint x: 522, startPoint y: 243, endPoint x: 553, endPoint y: 243, distance: 30.7
click at [553, 243] on img at bounding box center [413, 191] width 450 height 337
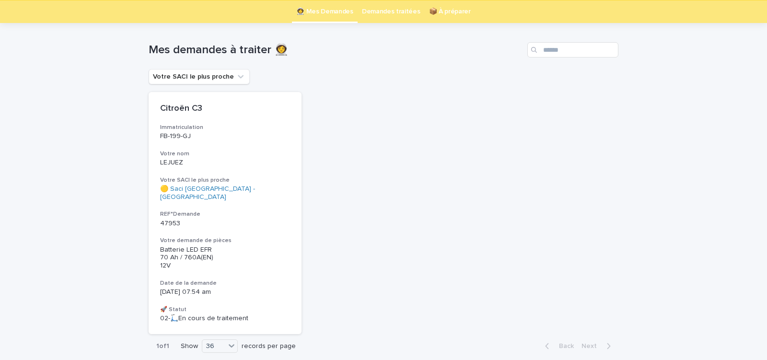
scroll to position [31, 0]
click at [264, 279] on h3 "Date de la demande" at bounding box center [225, 283] width 130 height 8
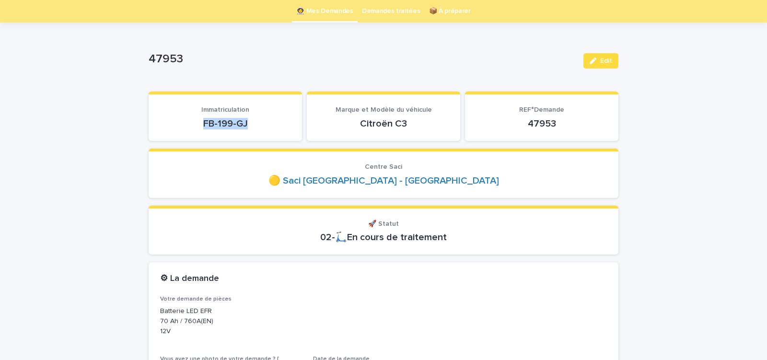
drag, startPoint x: 198, startPoint y: 127, endPoint x: 260, endPoint y: 126, distance: 62.3
click at [258, 126] on p "FB-199-GJ" at bounding box center [225, 123] width 130 height 11
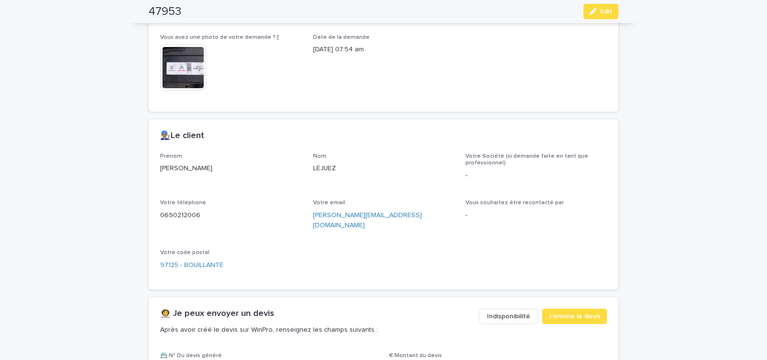
scroll to position [356, 0]
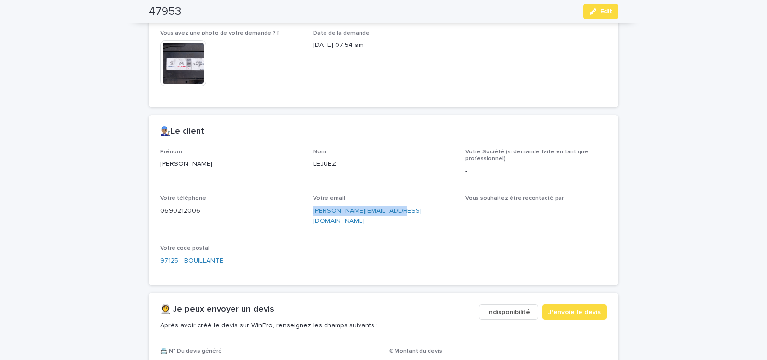
drag, startPoint x: 308, startPoint y: 217, endPoint x: 397, endPoint y: 222, distance: 89.2
click at [381, 222] on div "Prénom [PERSON_NAME] Votre Société (si demande faite en tant que professionnel)…" at bounding box center [383, 211] width 446 height 125
click at [572, 307] on span "J'envoie le devis" at bounding box center [574, 312] width 52 height 10
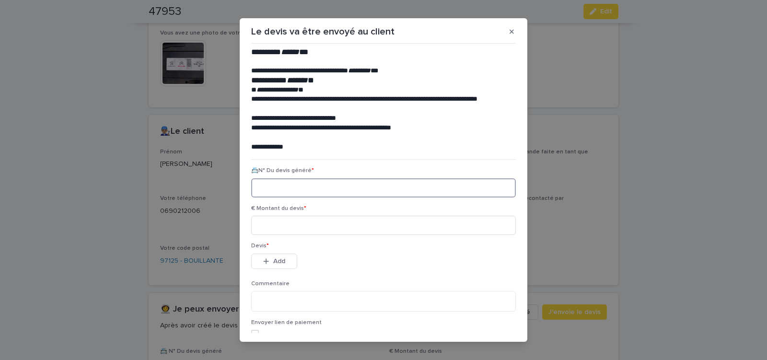
paste input "********"
type input "********"
click at [321, 225] on input at bounding box center [383, 225] width 264 height 19
type input "******"
click at [282, 263] on span "Add" at bounding box center [279, 261] width 12 height 7
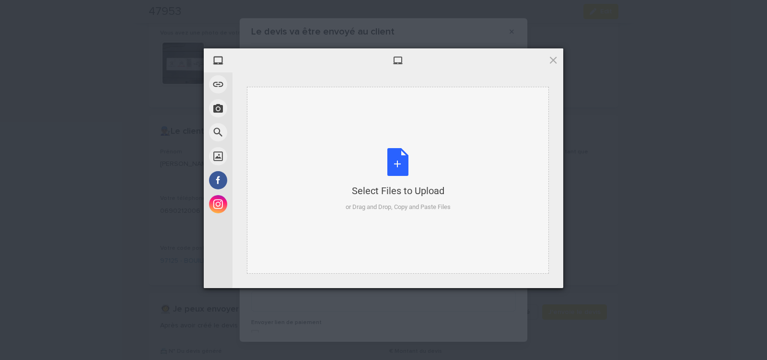
click at [391, 164] on div "Select Files to Upload or Drag and Drop, Copy and Paste Files" at bounding box center [397, 180] width 105 height 64
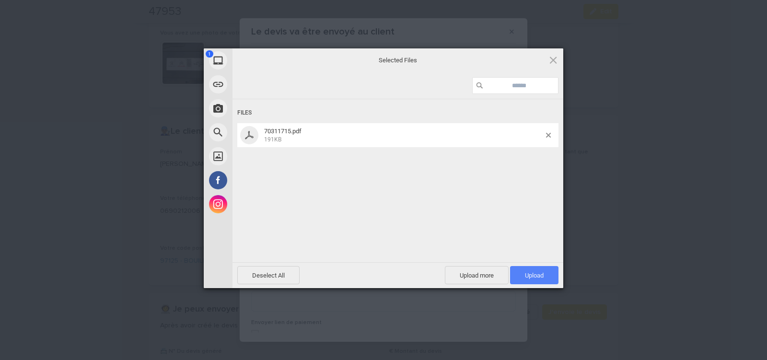
click at [533, 272] on span "Upload 1" at bounding box center [534, 275] width 19 height 7
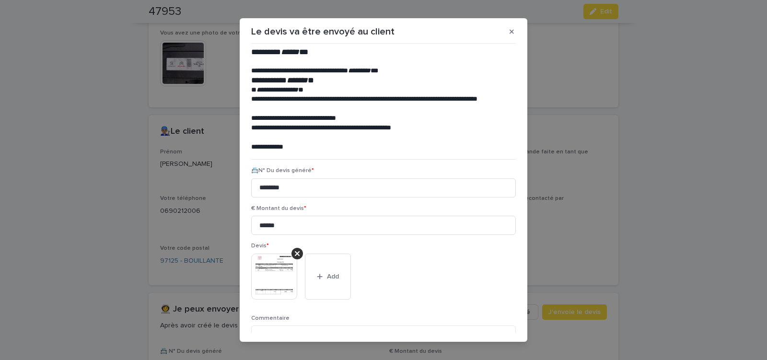
scroll to position [78, 0]
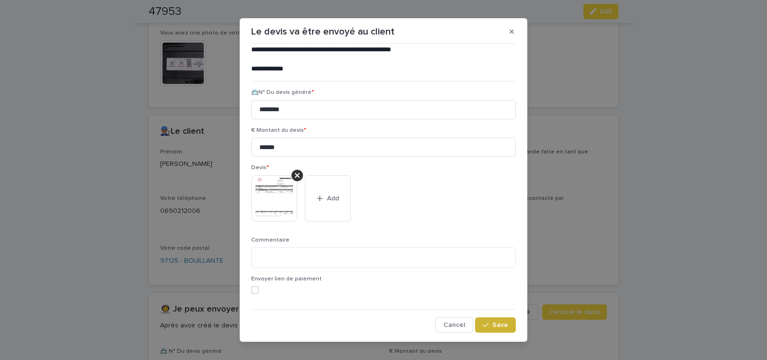
click at [492, 322] on span "Save" at bounding box center [500, 324] width 16 height 7
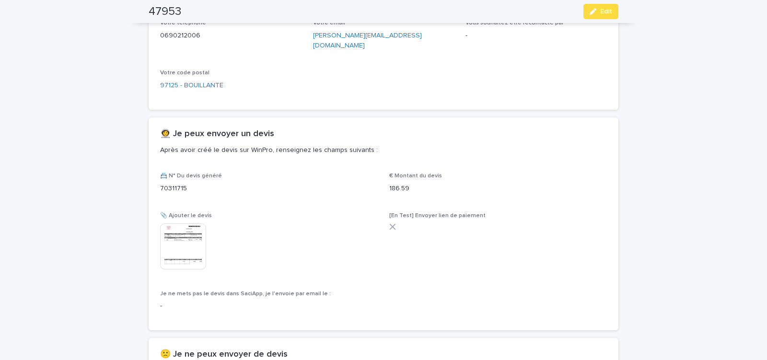
scroll to position [508, 0]
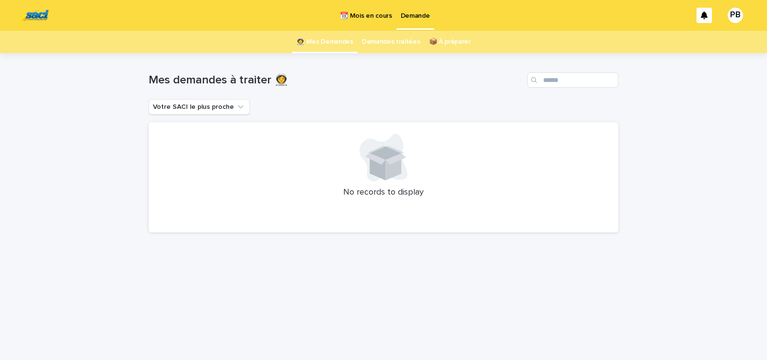
click at [349, 10] on p "📆 Mois en cours" at bounding box center [366, 10] width 52 height 20
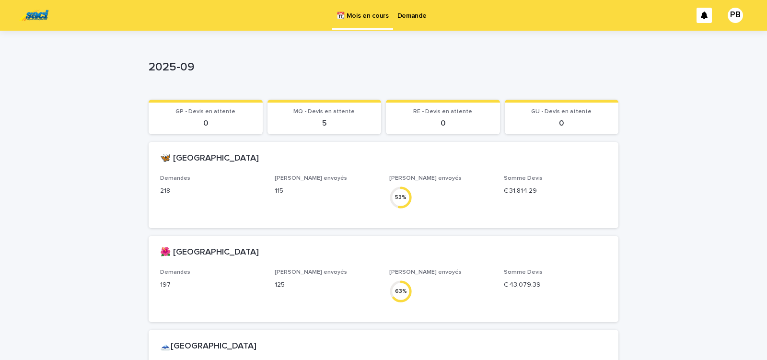
click at [409, 21] on link "Demande" at bounding box center [412, 15] width 38 height 30
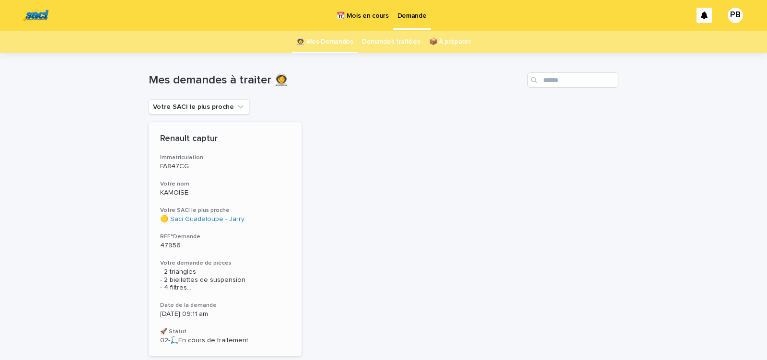
click at [249, 266] on div "Votre demande de pièces - 2 triangles - 2 biellettes de suspension - 4 filtres …" at bounding box center [225, 275] width 130 height 33
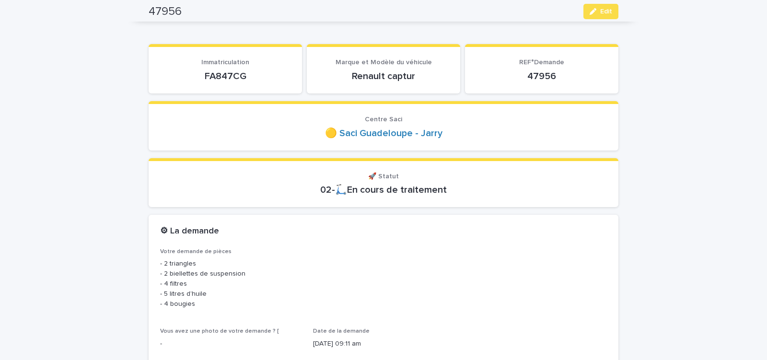
scroll to position [41, 0]
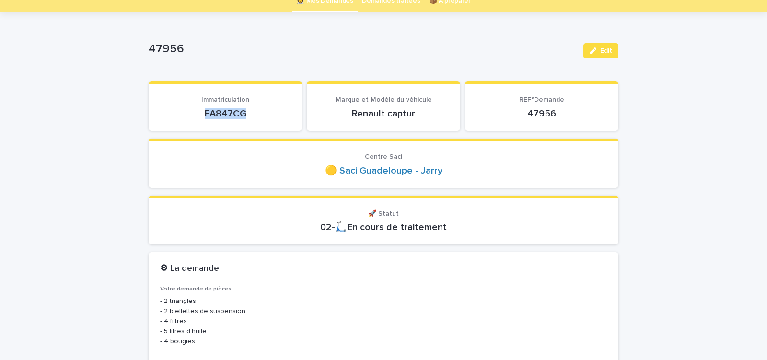
drag, startPoint x: 244, startPoint y: 114, endPoint x: 254, endPoint y: 114, distance: 10.1
click at [254, 114] on p "FA847CG" at bounding box center [225, 113] width 130 height 11
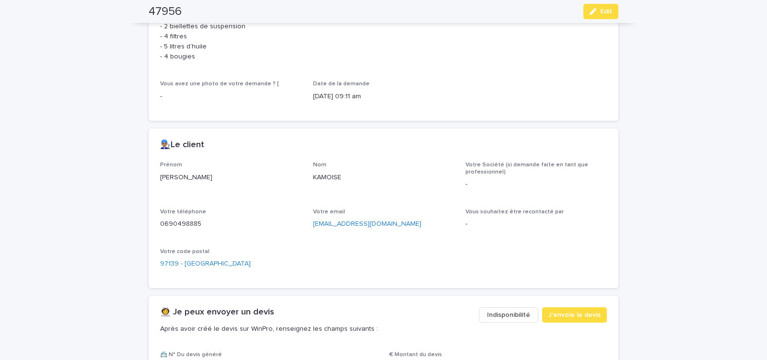
scroll to position [366, 0]
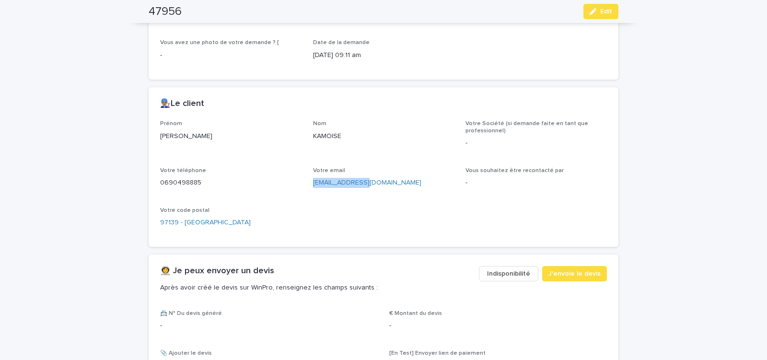
drag, startPoint x: 307, startPoint y: 185, endPoint x: 376, endPoint y: 192, distance: 69.3
click at [372, 191] on div "Prénom [PERSON_NAME] KAMOISE Votre Société (si demande faite en tant que profes…" at bounding box center [383, 177] width 446 height 115
click at [564, 271] on span "J'envoie le devis" at bounding box center [574, 274] width 52 height 10
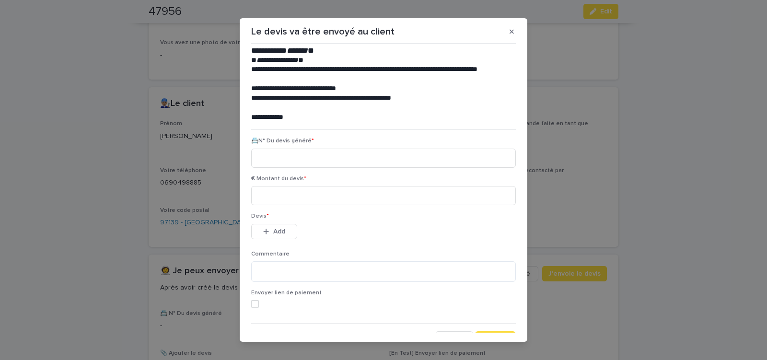
scroll to position [44, 0]
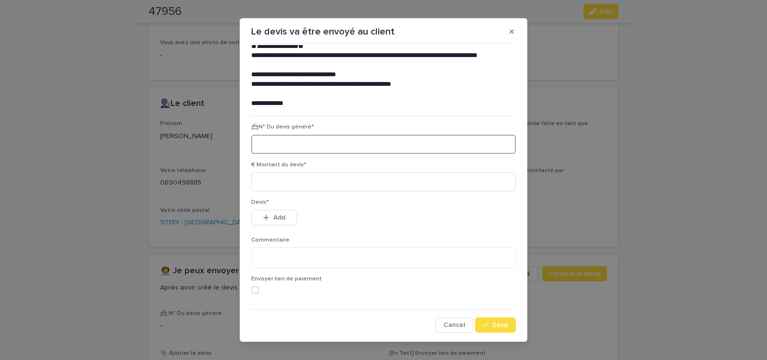
paste input "********"
type input "********"
click at [294, 184] on input at bounding box center [383, 181] width 264 height 19
type input "******"
click at [284, 219] on button "Add" at bounding box center [274, 217] width 46 height 15
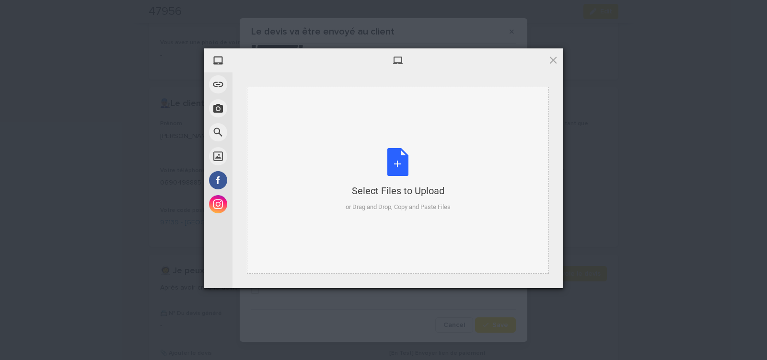
click at [395, 156] on div "Select Files to Upload or Drag and Drop, Copy and Paste Files" at bounding box center [397, 180] width 105 height 64
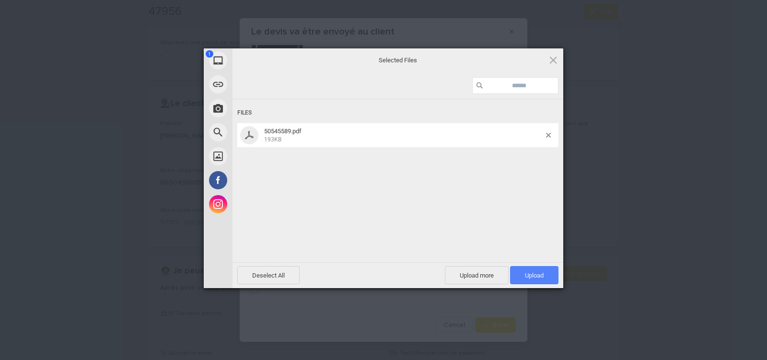
click at [531, 275] on span "Upload 1" at bounding box center [534, 275] width 19 height 7
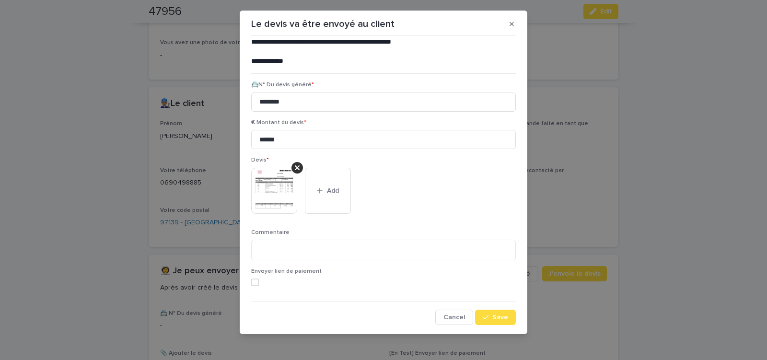
scroll to position [11, 0]
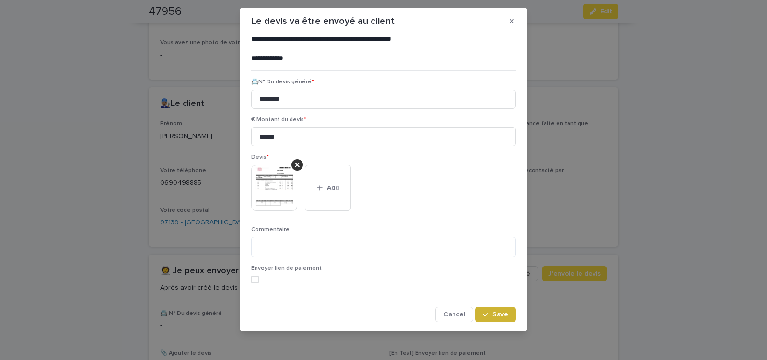
click at [495, 316] on span "Save" at bounding box center [500, 314] width 16 height 7
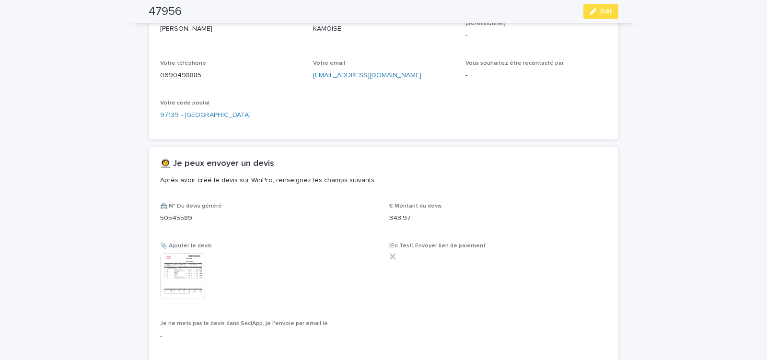
scroll to position [541, 0]
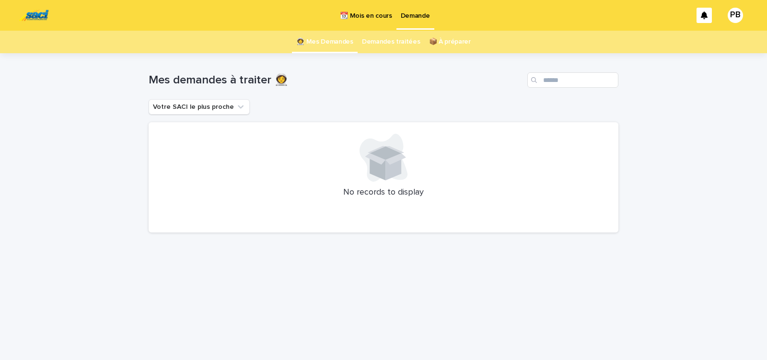
click at [361, 14] on p "📆 Mois en cours" at bounding box center [366, 10] width 52 height 20
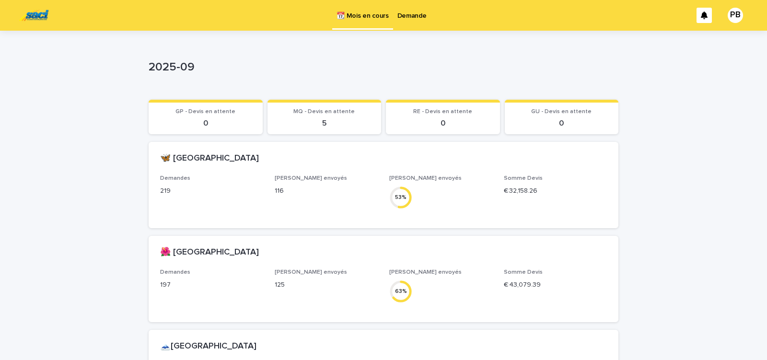
click at [415, 20] on p "Demande" at bounding box center [411, 10] width 29 height 20
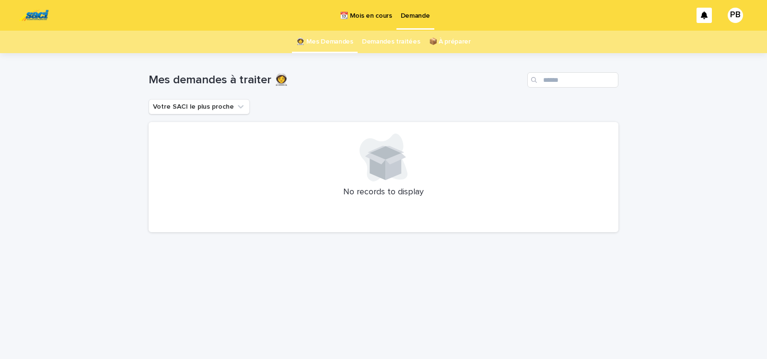
click at [366, 18] on p "📆 Mois en cours" at bounding box center [366, 10] width 52 height 20
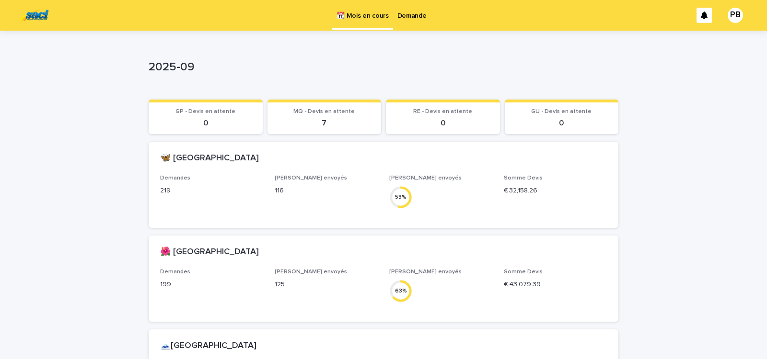
click at [412, 16] on p "Demande" at bounding box center [411, 10] width 29 height 20
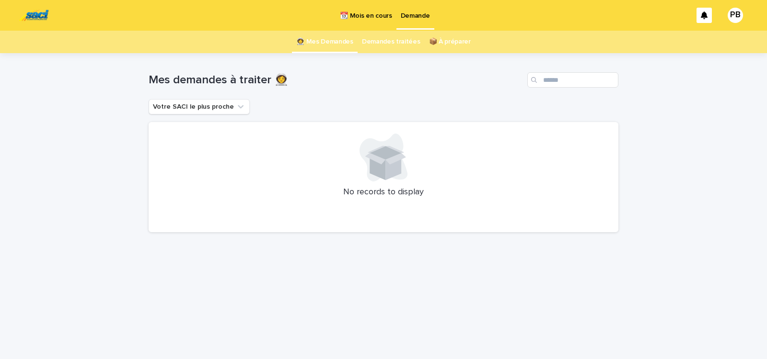
click at [392, 281] on div "Loading... Saving… Loading... Saving… Mes demandes à traiter 👩‍🚀 Votre SACI le …" at bounding box center [383, 194] width 479 height 282
click at [567, 297] on div "Loading... Saving… Loading... Saving… Mes demandes à traiter 👩‍🚀 Votre SACI le …" at bounding box center [383, 194] width 479 height 282
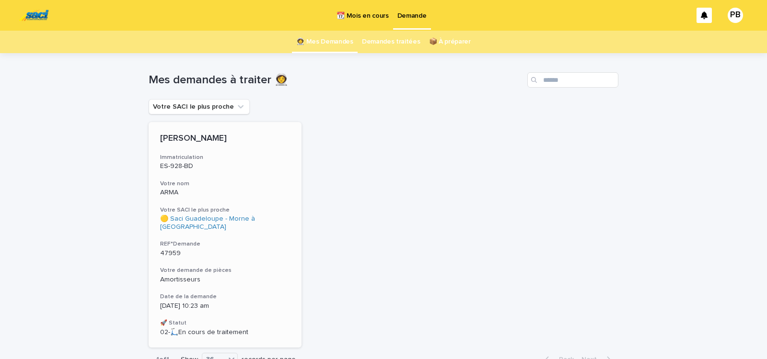
click at [259, 258] on div "DACIA SANDERO Immatriculation ES-928-BD Votre nom ARMA Votre SACI le plus proch…" at bounding box center [225, 235] width 153 height 226
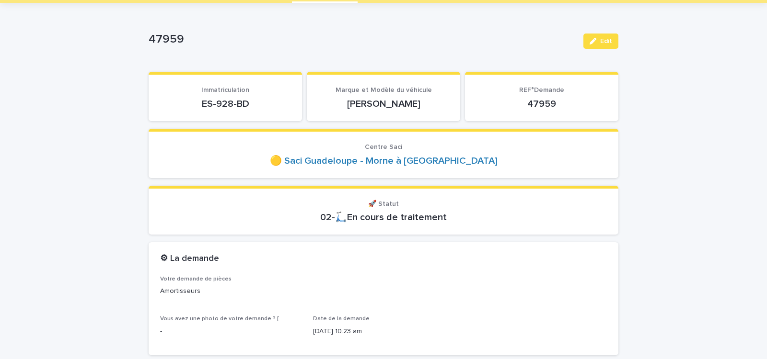
scroll to position [81, 0]
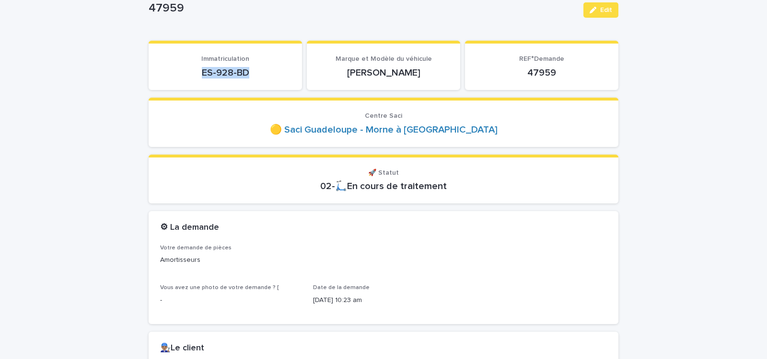
drag, startPoint x: 195, startPoint y: 76, endPoint x: 257, endPoint y: 76, distance: 62.3
click at [255, 76] on p "ES-928-BD" at bounding box center [225, 72] width 130 height 11
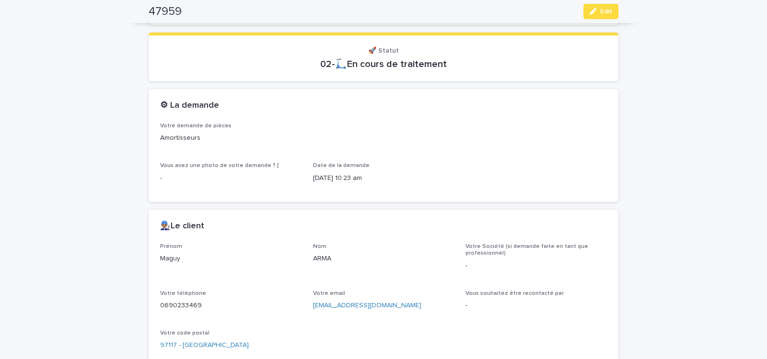
scroll to position [285, 0]
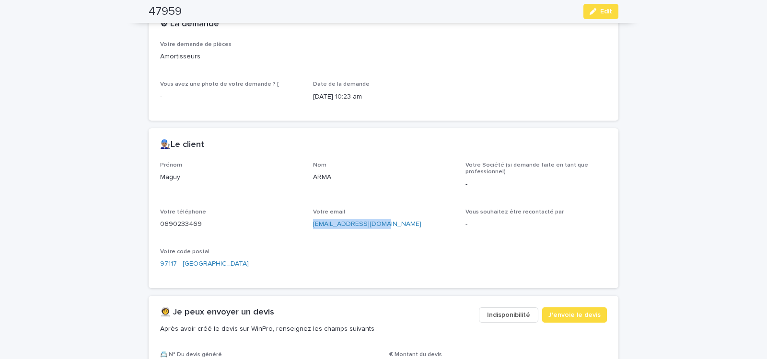
drag, startPoint x: 309, startPoint y: 229, endPoint x: 394, endPoint y: 234, distance: 85.9
click at [394, 234] on div "Prénom Maguy Nom ARMA Votre Société (si demande faite en tant que professionnel…" at bounding box center [383, 219] width 446 height 115
click at [593, 318] on button "J'envoie le devis" at bounding box center [574, 315] width 65 height 15
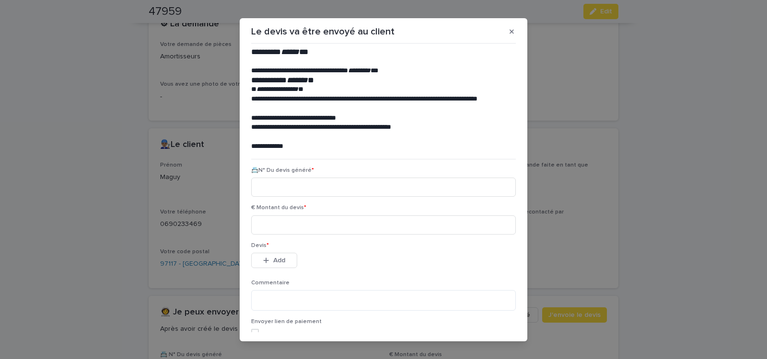
scroll to position [44, 0]
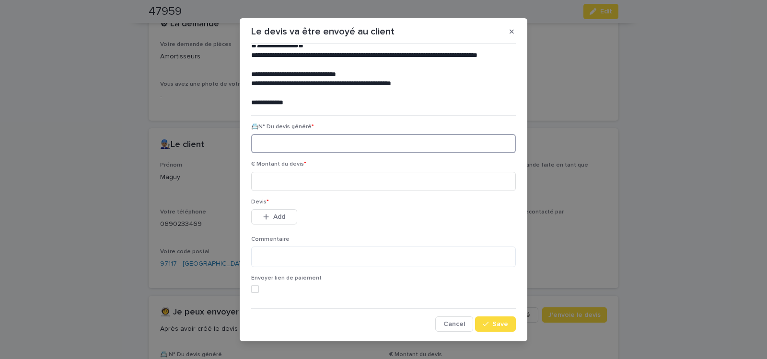
paste input "********"
type input "********"
click at [307, 182] on input at bounding box center [383, 181] width 264 height 19
type input "******"
click at [281, 217] on span "Add" at bounding box center [279, 217] width 12 height 7
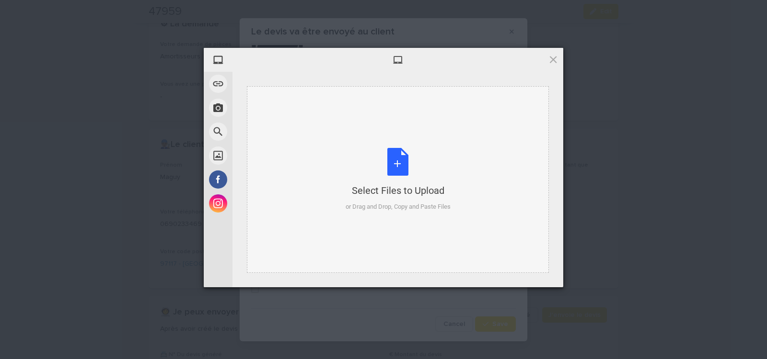
click at [392, 156] on div "Select Files to Upload or Drag and Drop, Copy and Paste Files" at bounding box center [397, 180] width 105 height 64
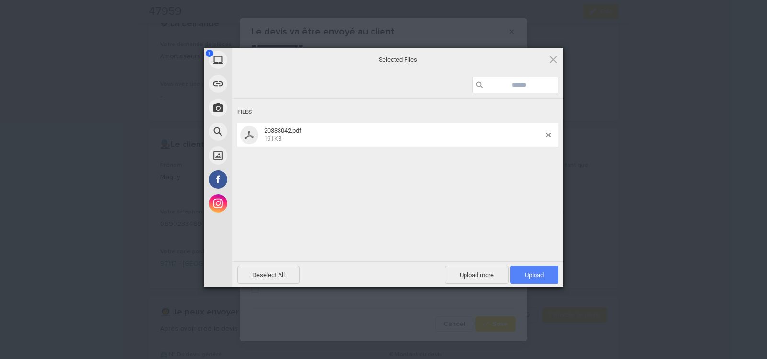
click at [543, 274] on span "Upload 1" at bounding box center [534, 275] width 19 height 7
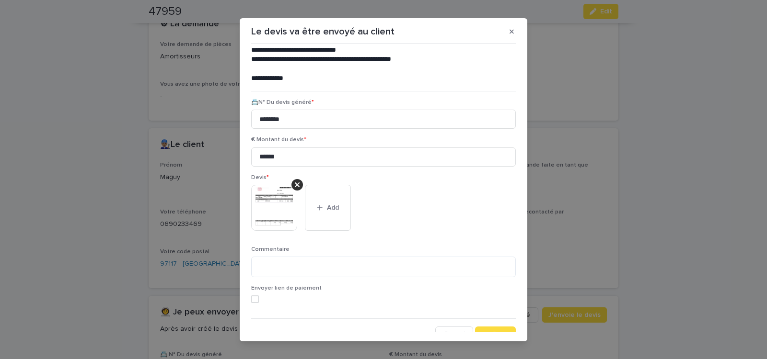
scroll to position [79, 0]
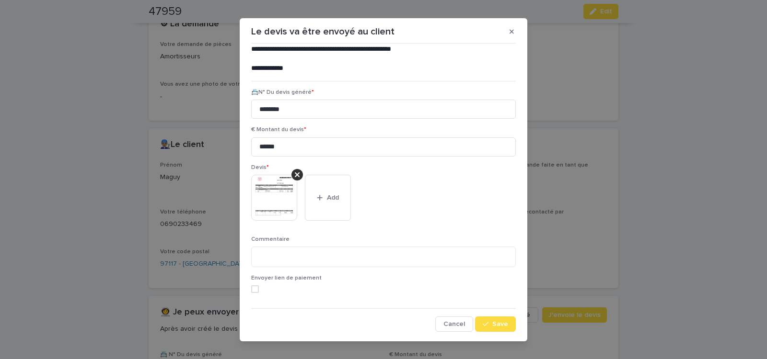
drag, startPoint x: 479, startPoint y: 325, endPoint x: 461, endPoint y: 304, distance: 27.2
click at [482, 325] on icon "button" at bounding box center [485, 324] width 6 height 7
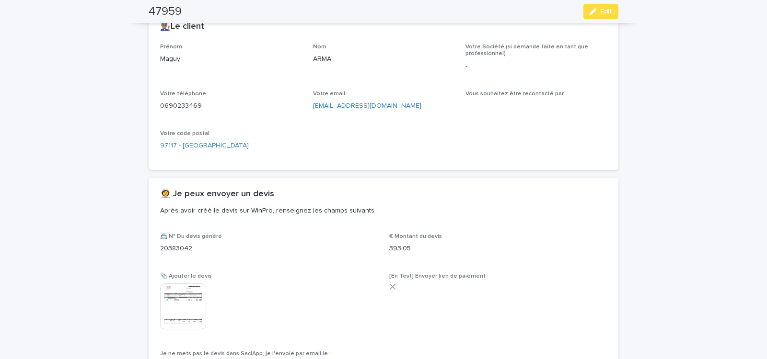
scroll to position [460, 0]
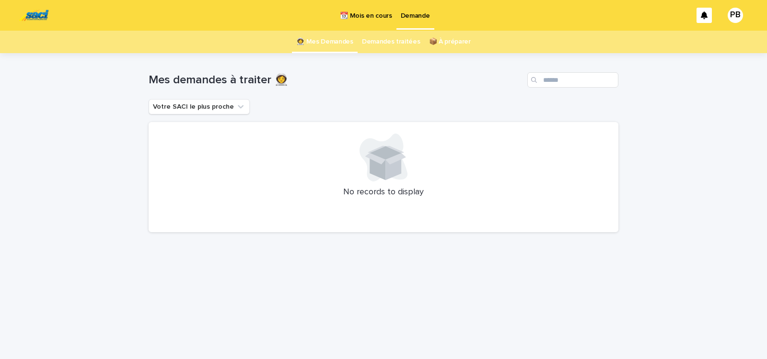
click at [363, 14] on p "📆 Mois en cours" at bounding box center [366, 10] width 52 height 20
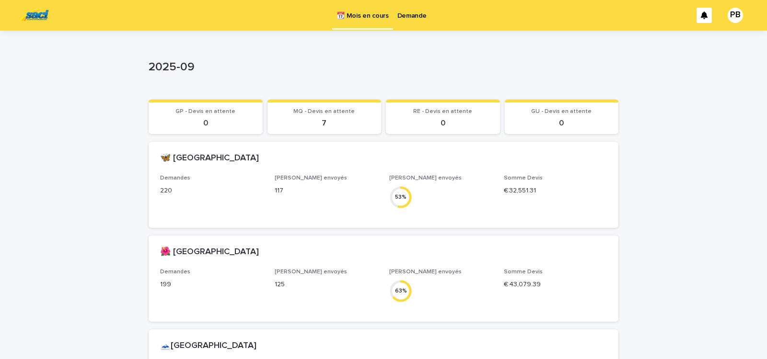
click at [412, 14] on p "Demande" at bounding box center [411, 10] width 29 height 20
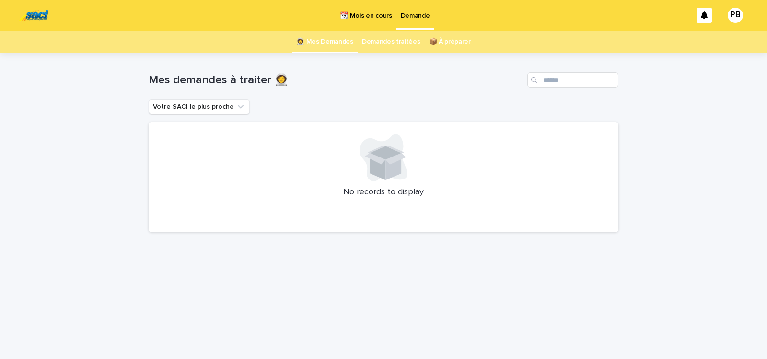
click at [538, 276] on div "Loading... Saving… Loading... Saving… Mes demandes à traiter 👩‍🚀 Votre SACI le …" at bounding box center [383, 194] width 479 height 282
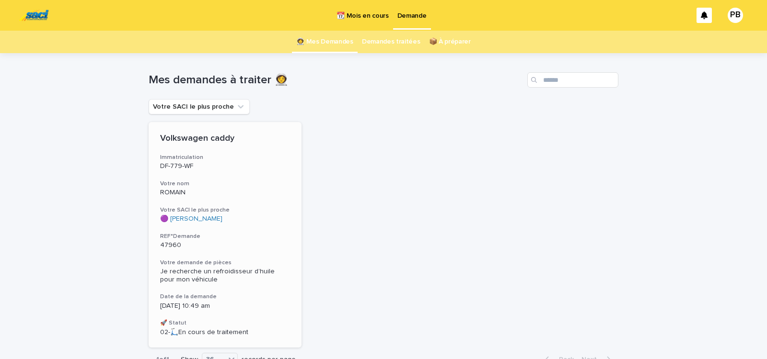
click at [255, 236] on h3 "REF°Demande" at bounding box center [225, 237] width 130 height 8
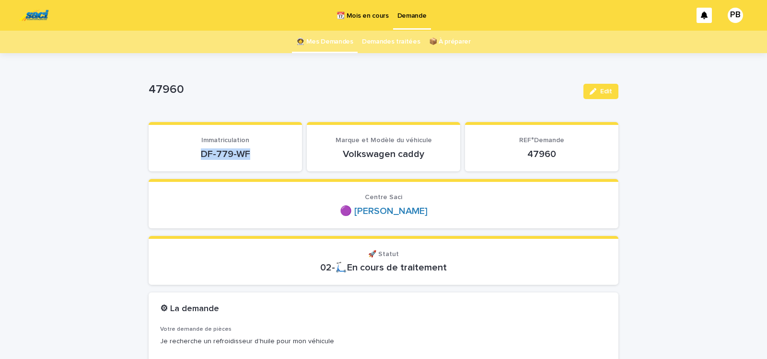
drag, startPoint x: 197, startPoint y: 156, endPoint x: 246, endPoint y: 155, distance: 48.4
click at [246, 155] on p "DF-779-WF" at bounding box center [225, 154] width 130 height 11
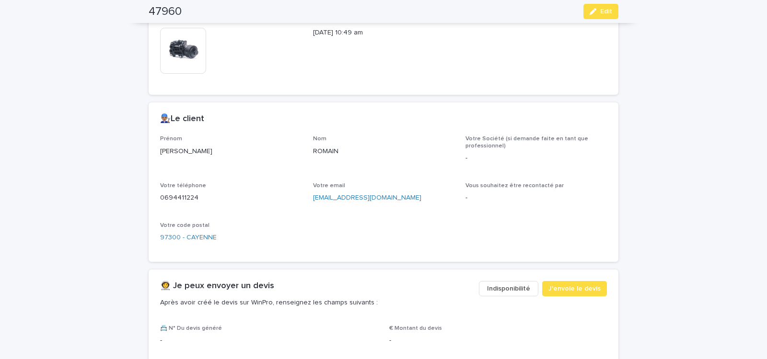
scroll to position [366, 0]
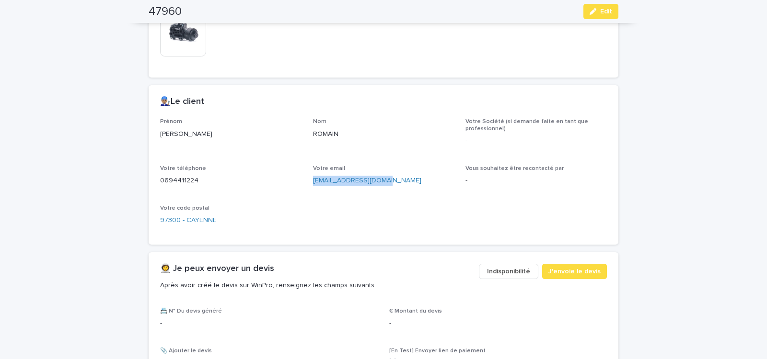
drag, startPoint x: 308, startPoint y: 183, endPoint x: 387, endPoint y: 188, distance: 79.2
click at [385, 189] on div "Prénom [PERSON_NAME] ROMAIN Votre Société (si demande faite en tant que profess…" at bounding box center [383, 175] width 446 height 115
click at [569, 270] on span "J'envoie le devis" at bounding box center [574, 272] width 52 height 10
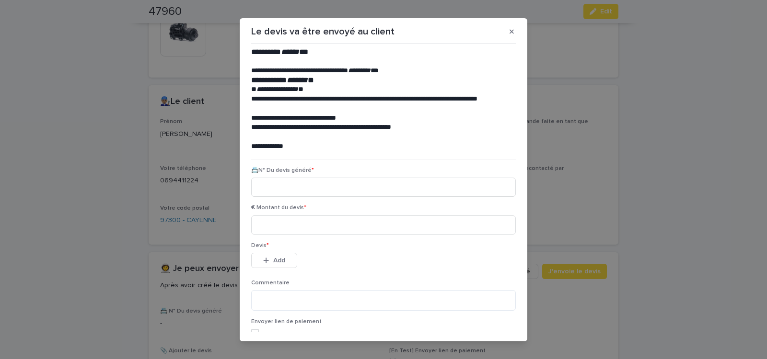
scroll to position [44, 0]
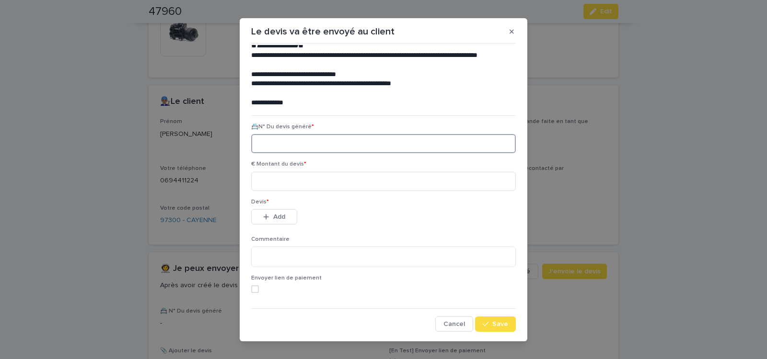
paste input "********"
type input "********"
click at [275, 186] on input at bounding box center [383, 181] width 264 height 19
type input "******"
click at [279, 216] on span "Add" at bounding box center [279, 217] width 12 height 7
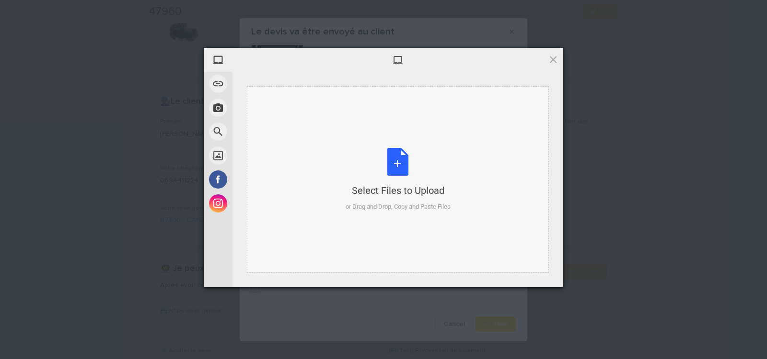
click at [404, 160] on div "Select Files to Upload or Drag and Drop, Copy and Paste Files" at bounding box center [397, 180] width 105 height 64
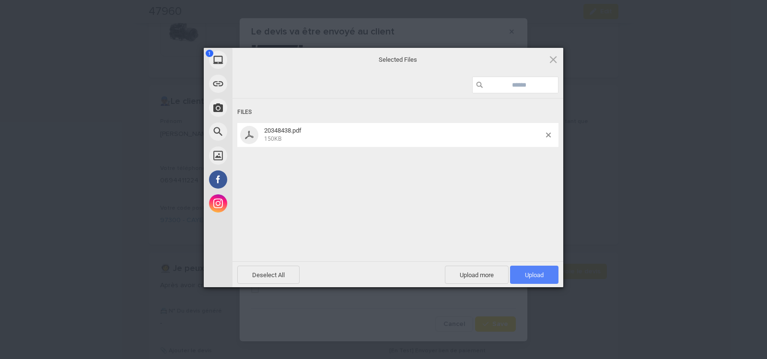
drag, startPoint x: 531, startPoint y: 274, endPoint x: 521, endPoint y: 269, distance: 11.4
click at [531, 274] on span "Upload 1" at bounding box center [534, 275] width 19 height 7
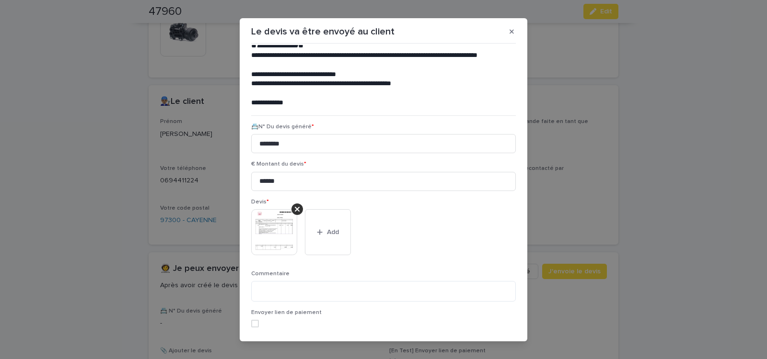
scroll to position [79, 0]
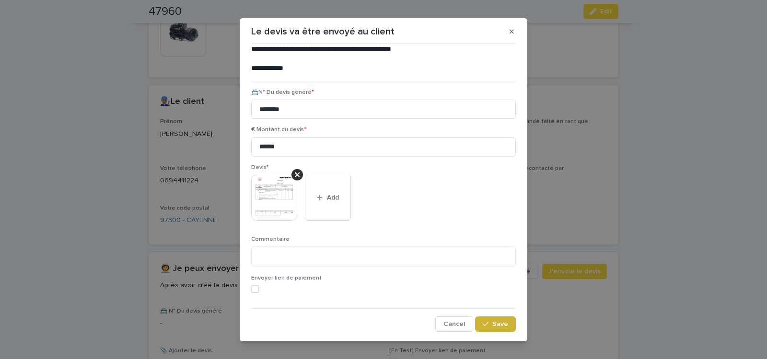
click at [485, 327] on button "Save" at bounding box center [495, 324] width 41 height 15
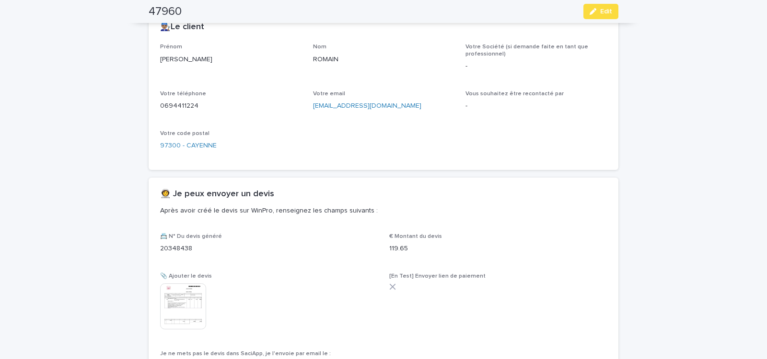
scroll to position [402, 0]
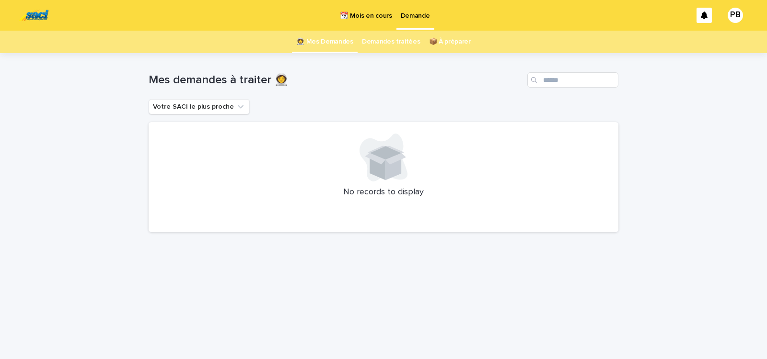
click at [308, 298] on div "Loading... Saving… Loading... Saving… Mes demandes à traiter 👩‍🚀 Votre SACI le …" at bounding box center [383, 194] width 479 height 282
click at [358, 16] on p "📆 Mois en cours" at bounding box center [366, 10] width 52 height 20
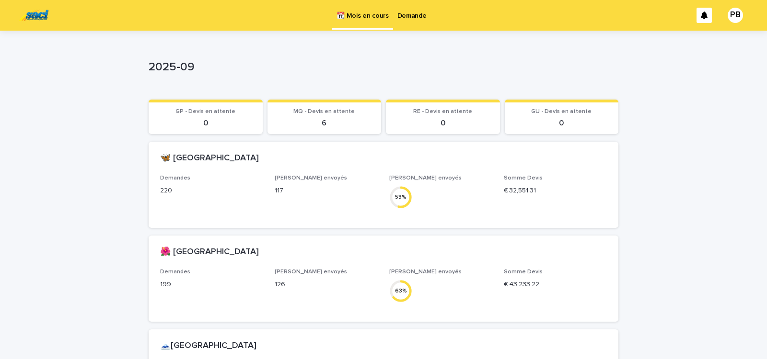
click at [409, 13] on p "Demande" at bounding box center [411, 10] width 29 height 20
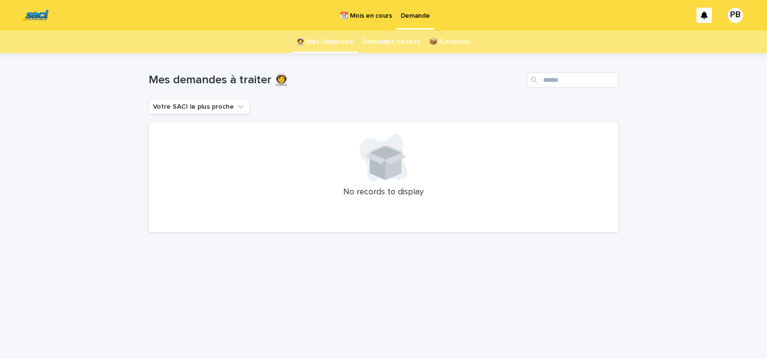
click at [460, 98] on div "Mes demandes à traiter 👩‍🚀" at bounding box center [383, 76] width 469 height 46
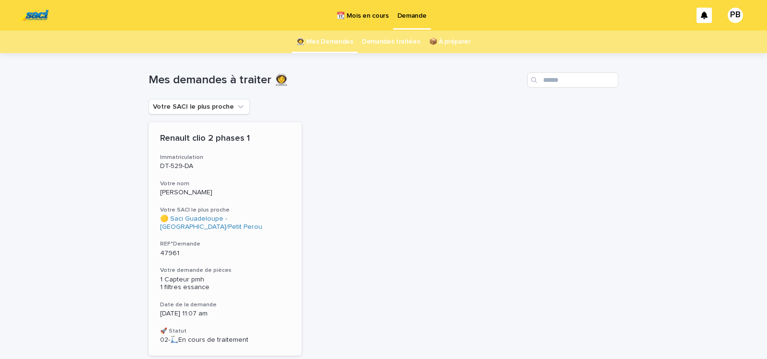
click at [261, 291] on div "1 Capteur pmh 1 filtres essance" at bounding box center [225, 284] width 130 height 16
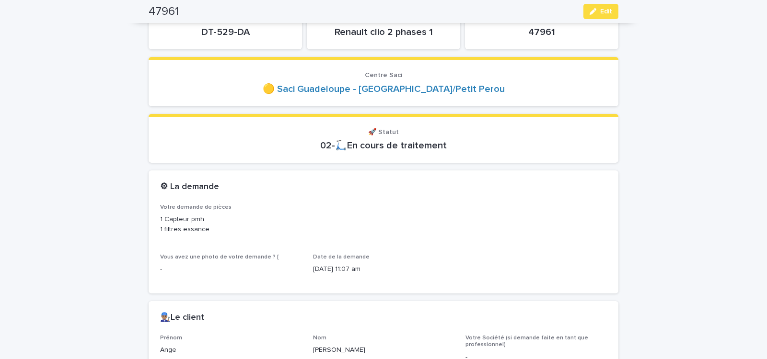
scroll to position [41, 0]
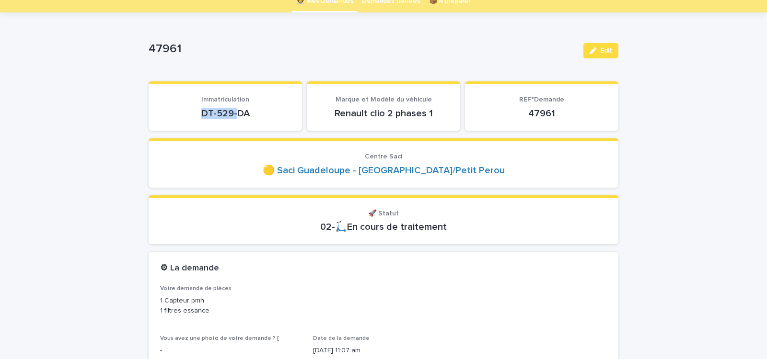
drag, startPoint x: 192, startPoint y: 116, endPoint x: 253, endPoint y: 113, distance: 61.4
click at [245, 114] on p "DT-529-DA" at bounding box center [225, 113] width 130 height 11
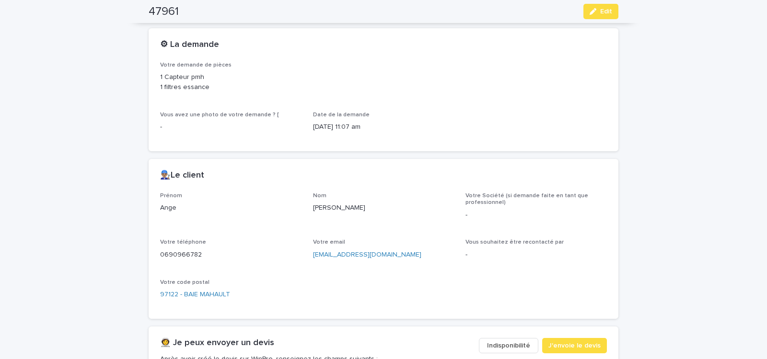
scroll to position [366, 0]
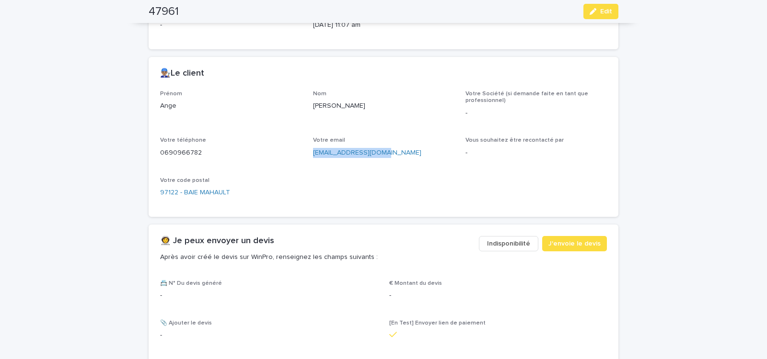
drag, startPoint x: 308, startPoint y: 156, endPoint x: 384, endPoint y: 159, distance: 76.2
click at [382, 159] on div "Prénom Ange Nom [PERSON_NAME] Société (si demande faite en tant que professionn…" at bounding box center [383, 148] width 446 height 115
click at [564, 242] on span "J'envoie le devis" at bounding box center [574, 244] width 52 height 10
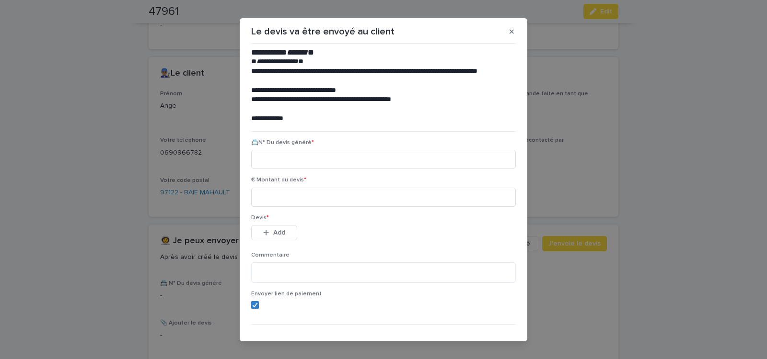
scroll to position [44, 0]
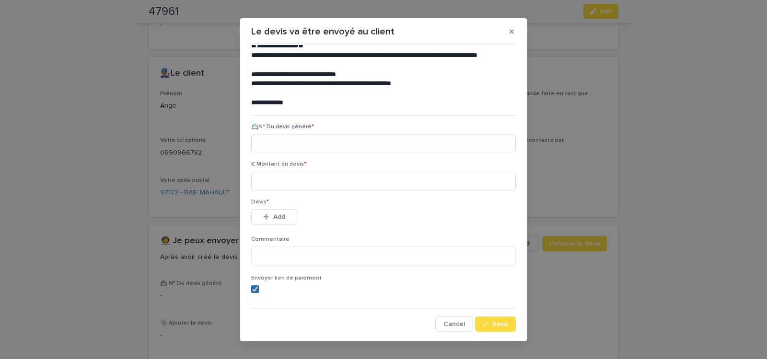
click at [252, 287] on icon at bounding box center [255, 289] width 6 height 5
paste input "********"
type input "********"
click at [279, 182] on input at bounding box center [383, 181] width 264 height 19
type input "*****"
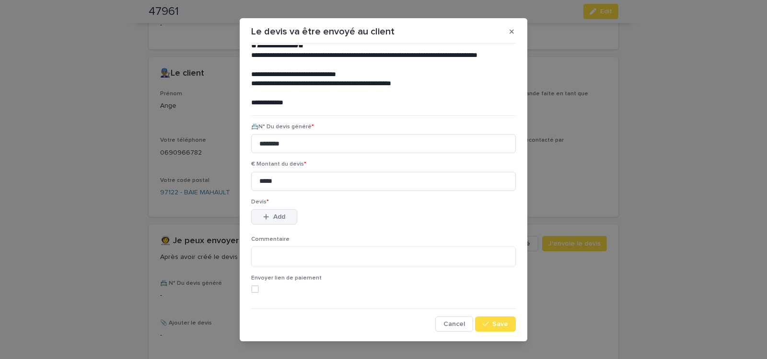
click at [279, 218] on span "Add" at bounding box center [279, 217] width 12 height 7
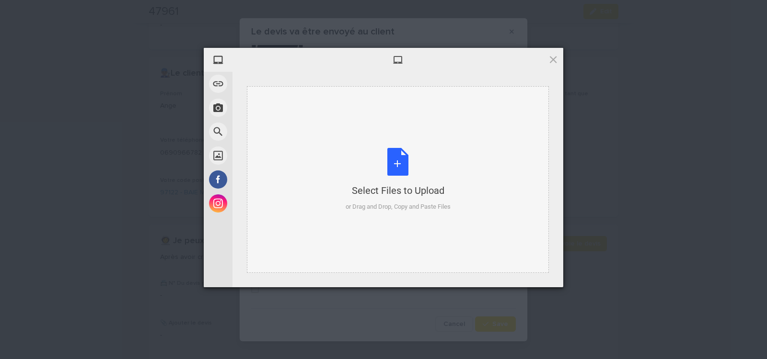
click at [401, 166] on div "Select Files to Upload or Drag and Drop, Copy and Paste Files" at bounding box center [397, 180] width 105 height 64
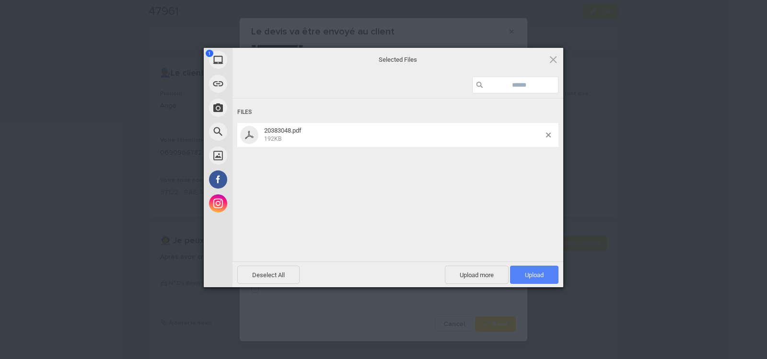
click at [526, 275] on span "Upload 1" at bounding box center [534, 275] width 19 height 7
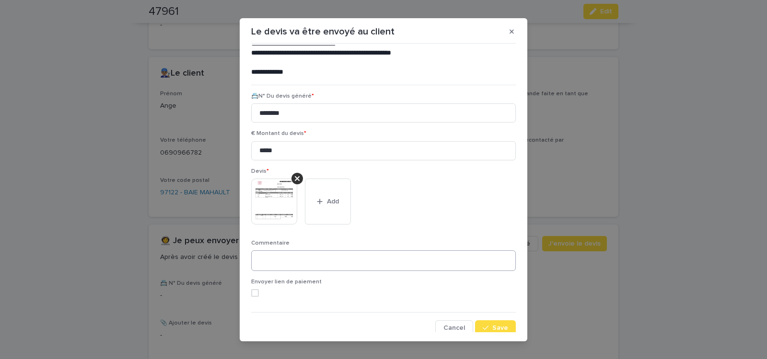
scroll to position [79, 0]
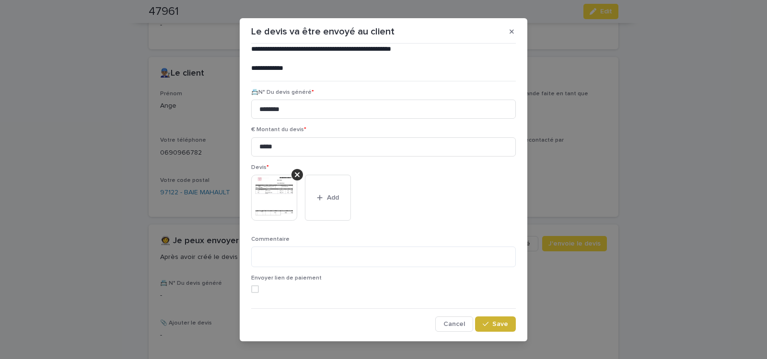
click at [492, 322] on span "Save" at bounding box center [500, 324] width 16 height 7
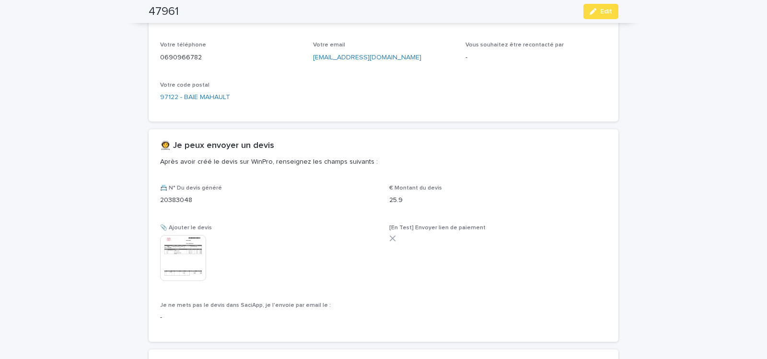
scroll to position [541, 0]
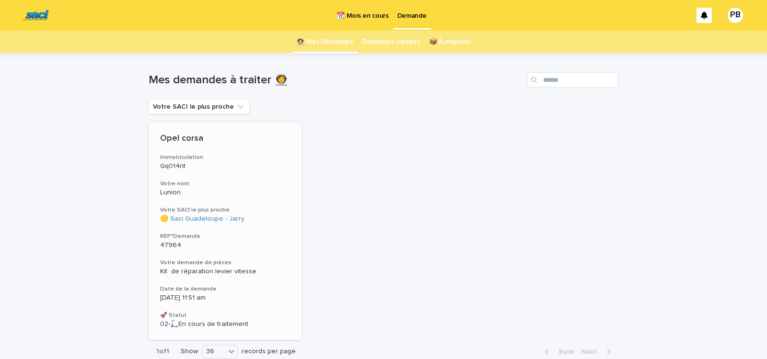
click at [259, 238] on h3 "REF°Demande" at bounding box center [225, 237] width 130 height 8
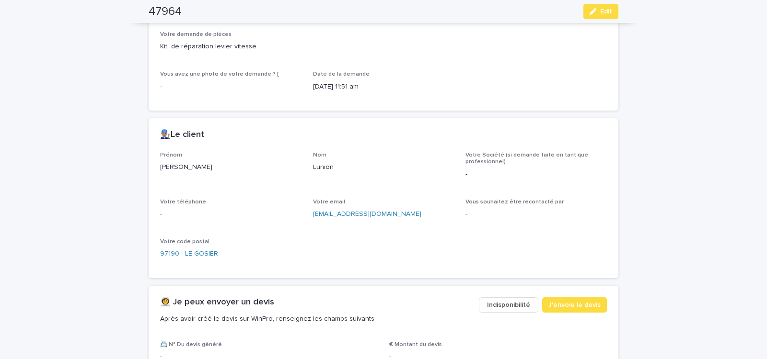
scroll to position [407, 0]
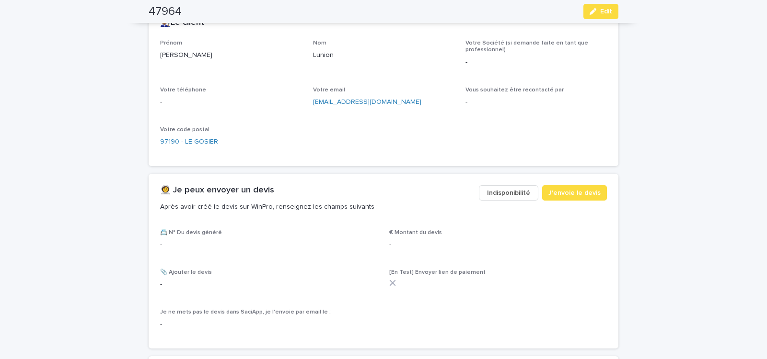
click at [501, 193] on span "Indisponibilité" at bounding box center [508, 193] width 43 height 10
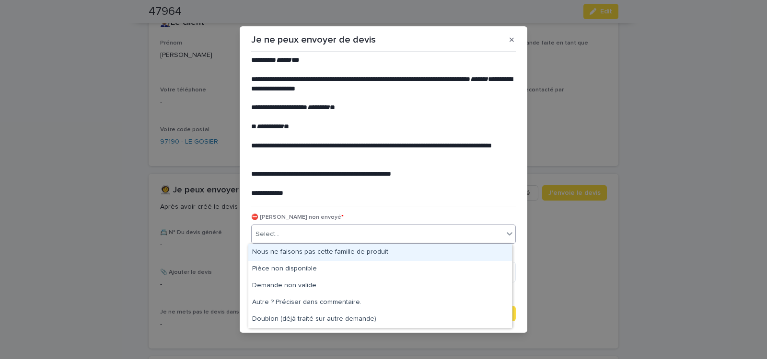
click at [329, 231] on div "Select..." at bounding box center [378, 235] width 252 height 16
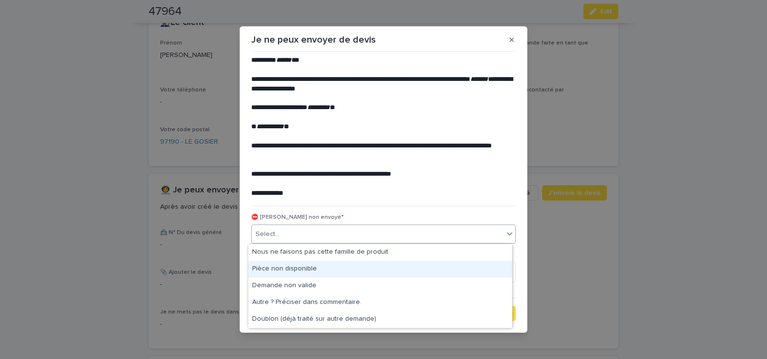
click at [306, 272] on div "Pièce non disponible" at bounding box center [379, 269] width 263 height 17
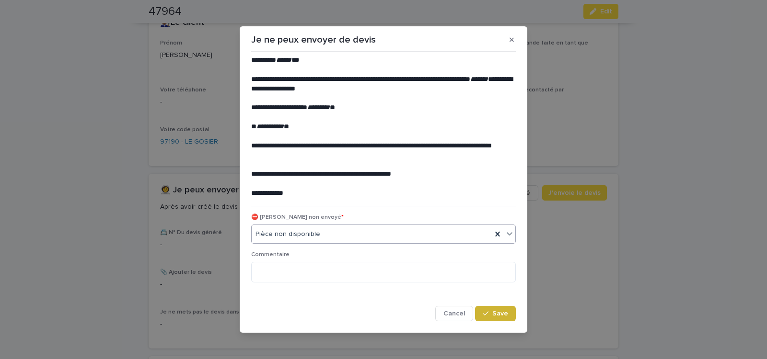
click at [486, 315] on div "button" at bounding box center [487, 313] width 10 height 7
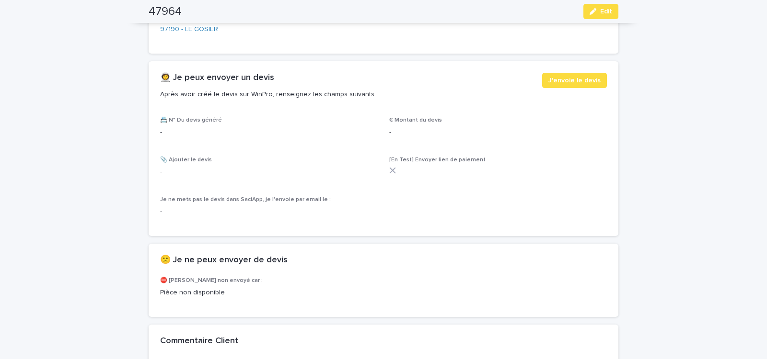
scroll to position [530, 0]
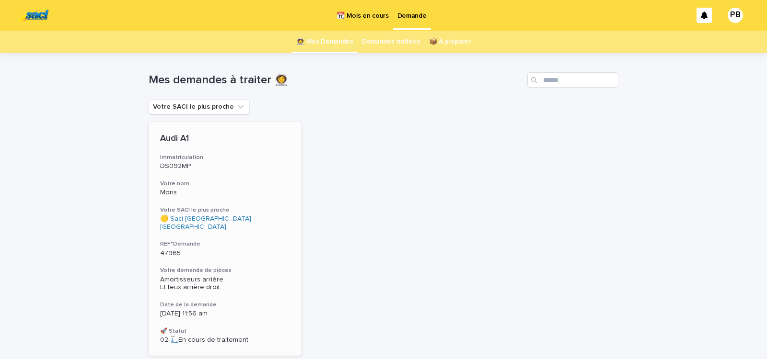
click at [248, 250] on div "Audi A1 Immatriculation DS092MP Votre nom Moris Votre SACI le plus proche 🟡 Sac…" at bounding box center [225, 239] width 153 height 234
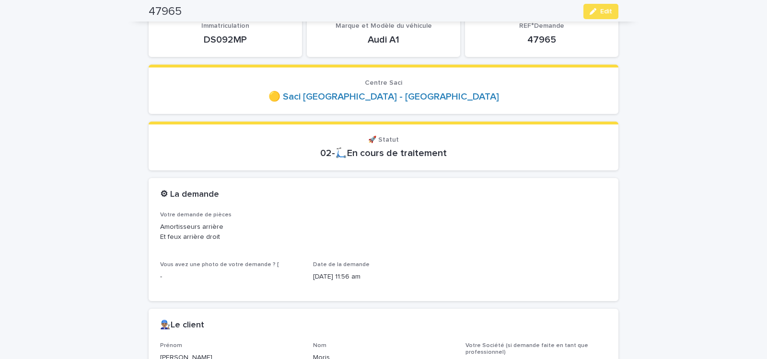
scroll to position [41, 0]
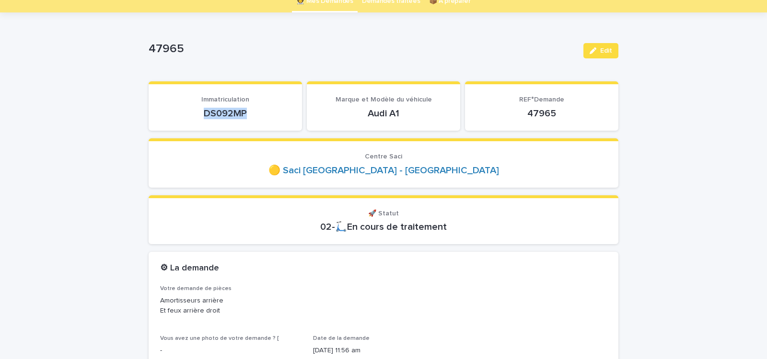
drag, startPoint x: 196, startPoint y: 116, endPoint x: 245, endPoint y: 117, distance: 48.4
click at [243, 117] on p "DS092MP" at bounding box center [225, 113] width 130 height 11
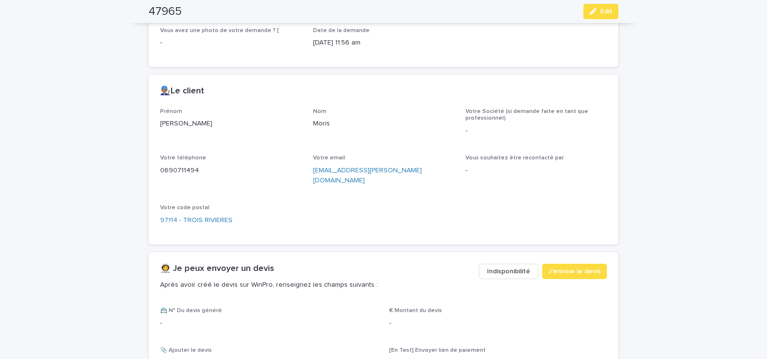
scroll to position [366, 0]
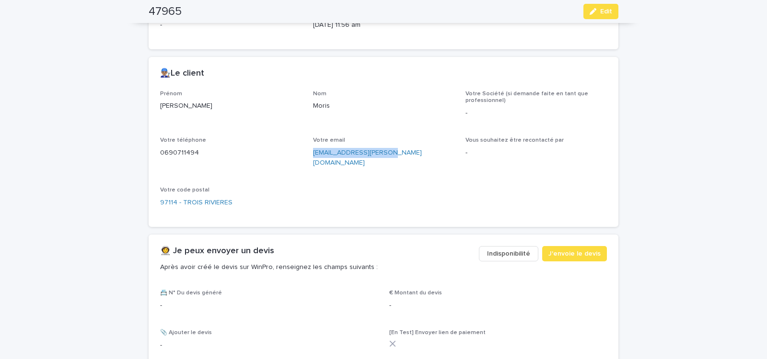
drag, startPoint x: 307, startPoint y: 160, endPoint x: 399, endPoint y: 167, distance: 92.2
click at [392, 167] on div "Prénom [PERSON_NAME] Votre Société (si demande faite en tant que professionnel)…" at bounding box center [383, 153] width 446 height 125
click at [582, 249] on span "J'envoie le devis" at bounding box center [574, 254] width 52 height 10
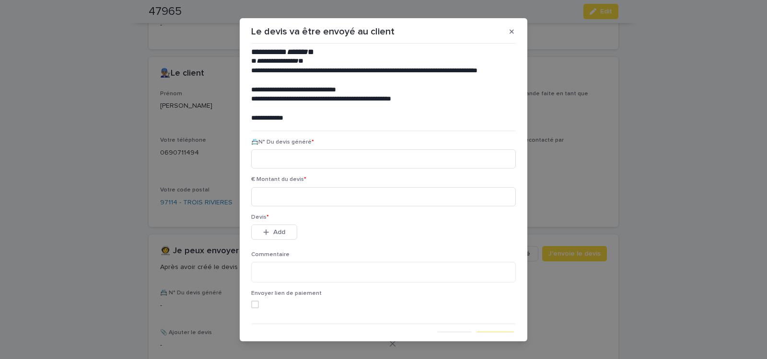
scroll to position [44, 0]
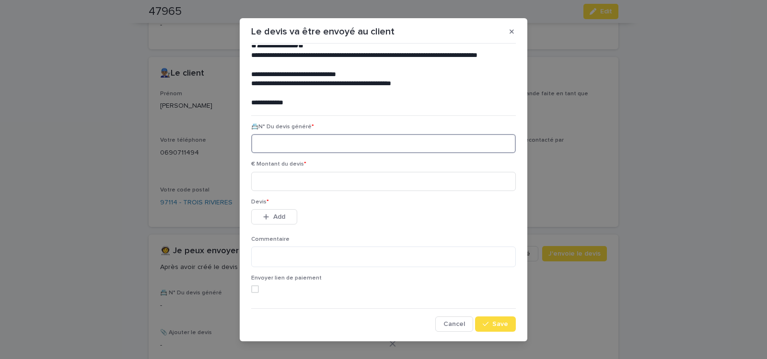
paste input "********"
type input "********"
click at [296, 181] on input at bounding box center [383, 181] width 264 height 19
type input "******"
click at [281, 218] on span "Add" at bounding box center [279, 217] width 12 height 7
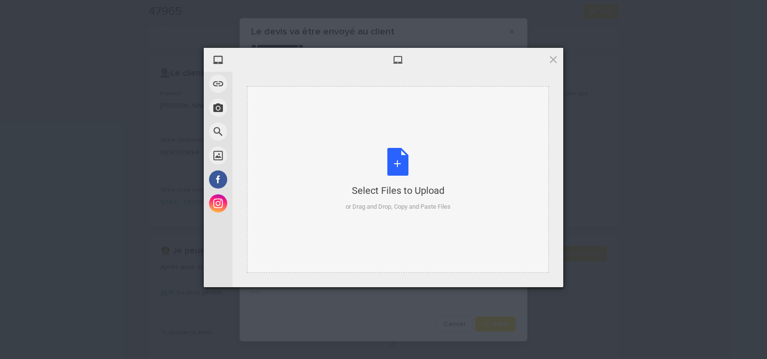
click at [398, 162] on div "Select Files to Upload or Drag and Drop, Copy and Paste Files" at bounding box center [397, 180] width 105 height 64
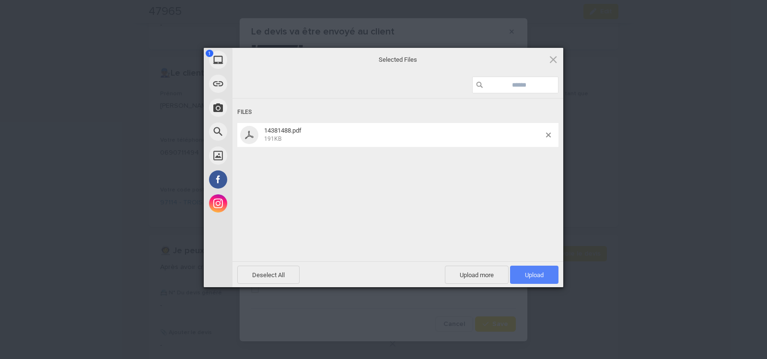
click at [536, 272] on span "Upload 1" at bounding box center [534, 275] width 19 height 7
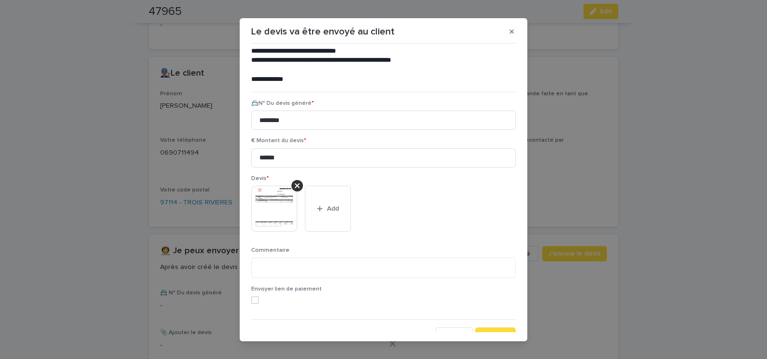
scroll to position [79, 0]
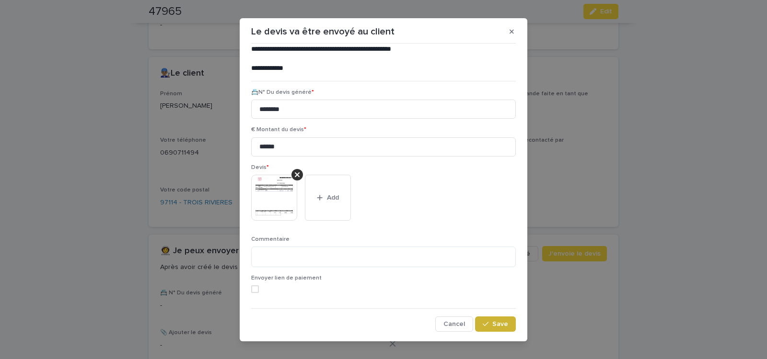
click at [486, 322] on button "Save" at bounding box center [495, 324] width 41 height 15
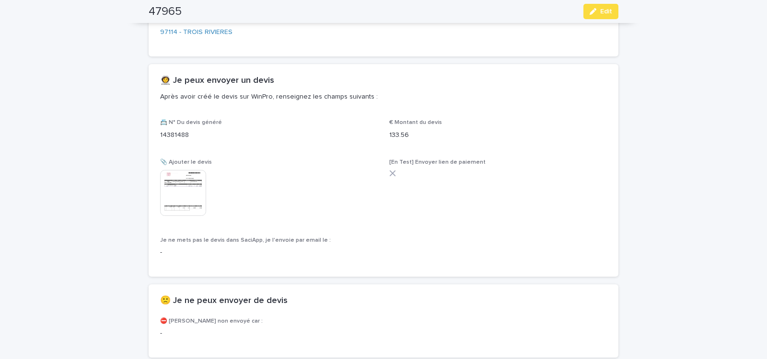
scroll to position [541, 0]
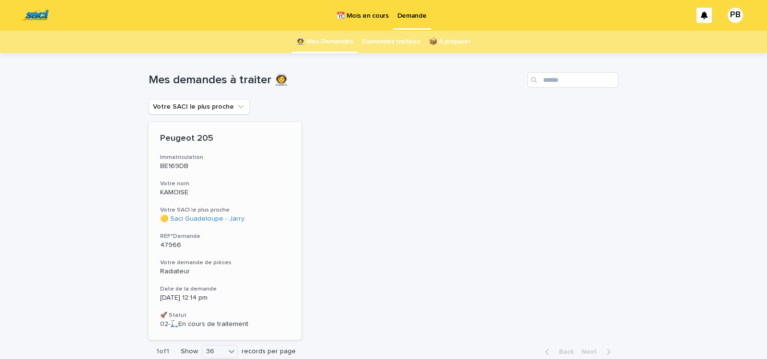
click at [260, 286] on h3 "Date de la demande" at bounding box center [225, 290] width 130 height 8
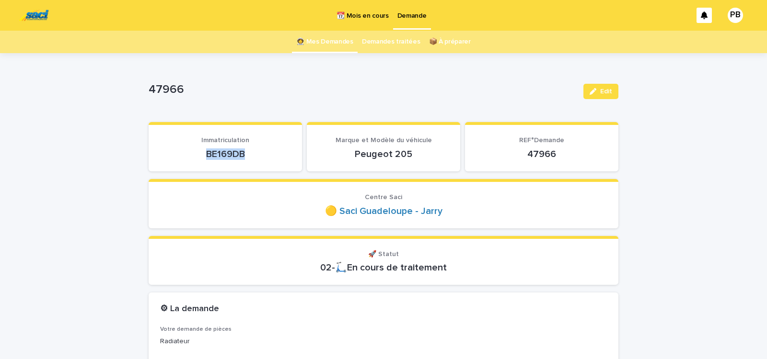
drag, startPoint x: 200, startPoint y: 156, endPoint x: 247, endPoint y: 155, distance: 47.0
click at [247, 155] on p "BE169DB" at bounding box center [225, 154] width 130 height 11
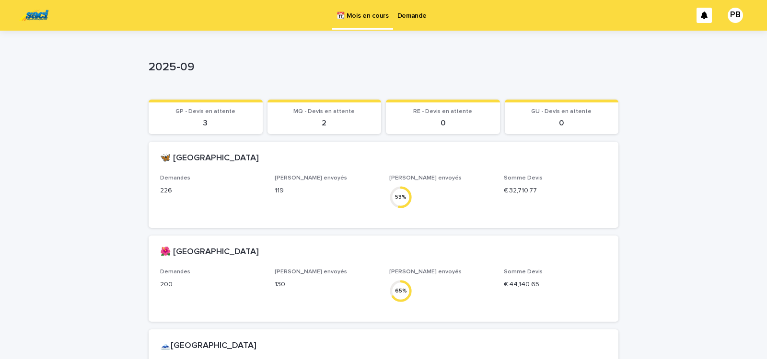
click at [408, 18] on p "Demande" at bounding box center [411, 10] width 29 height 20
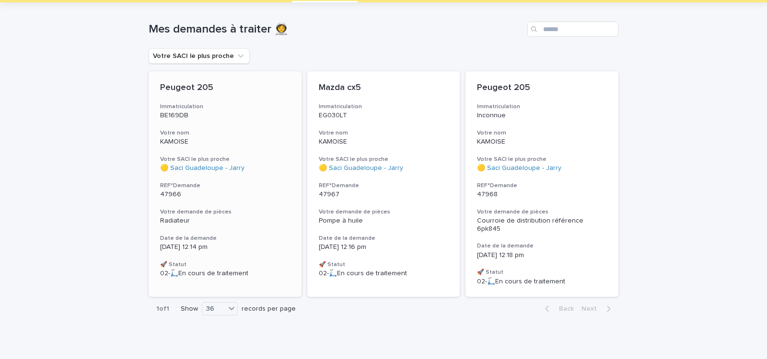
scroll to position [52, 0]
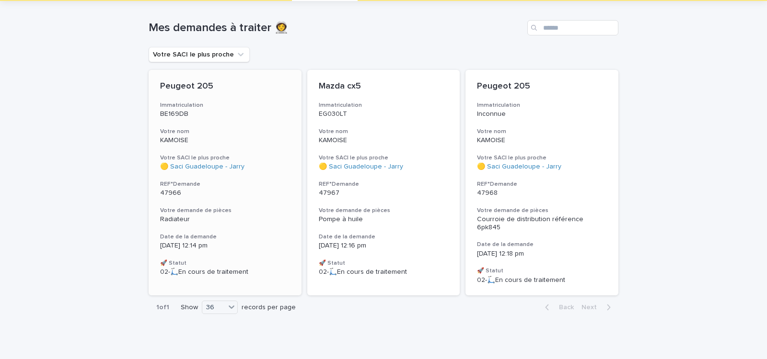
click at [269, 185] on h3 "REF°Demande" at bounding box center [225, 185] width 130 height 8
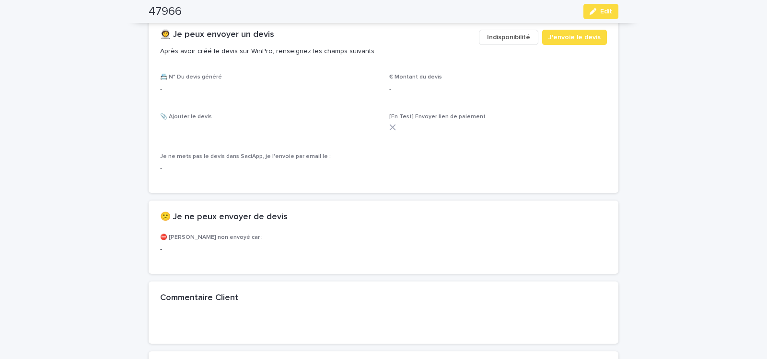
scroll to position [570, 0]
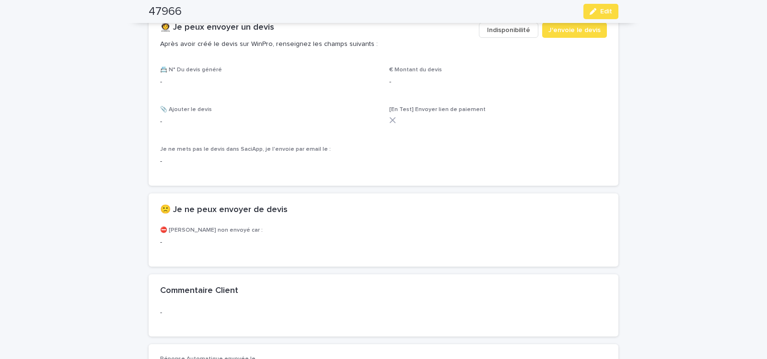
click at [503, 31] on span "Indisponibilité" at bounding box center [508, 30] width 43 height 10
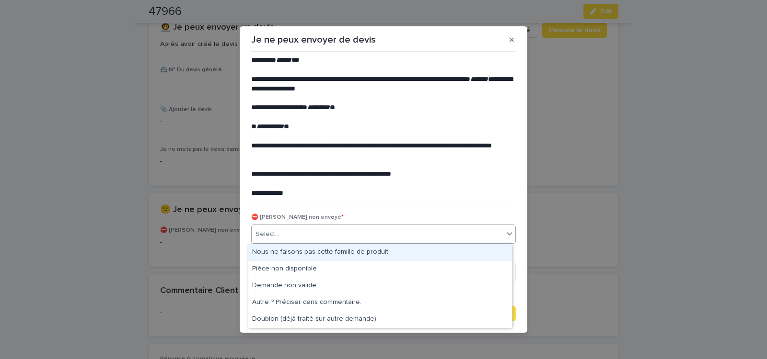
drag, startPoint x: 299, startPoint y: 234, endPoint x: 299, endPoint y: 243, distance: 9.6
click at [299, 234] on div "Select..." at bounding box center [378, 235] width 252 height 16
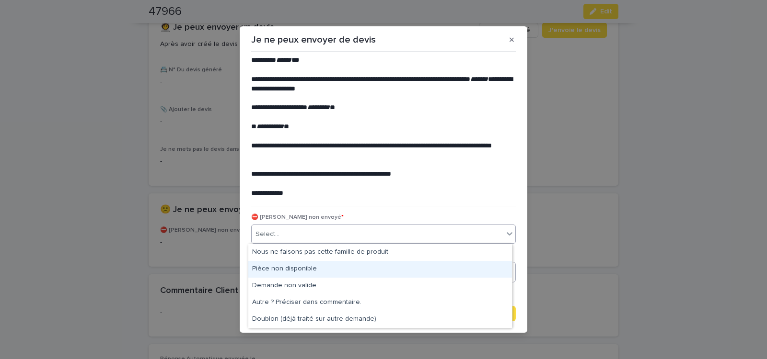
drag, startPoint x: 301, startPoint y: 262, endPoint x: 320, endPoint y: 275, distance: 23.8
click at [301, 268] on div "Pièce non disponible" at bounding box center [379, 269] width 263 height 17
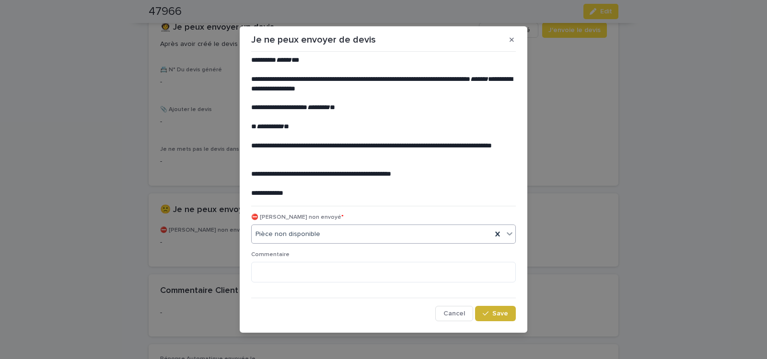
drag, startPoint x: 482, startPoint y: 314, endPoint x: 419, endPoint y: 265, distance: 80.2
click at [482, 313] on icon "button" at bounding box center [485, 313] width 6 height 7
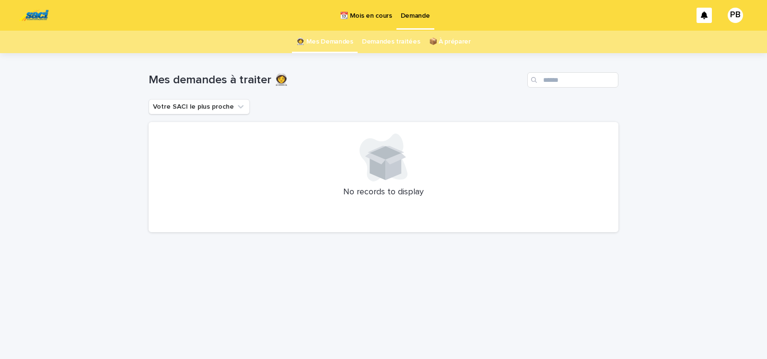
click at [368, 15] on p "📆 Mois en cours" at bounding box center [366, 10] width 52 height 20
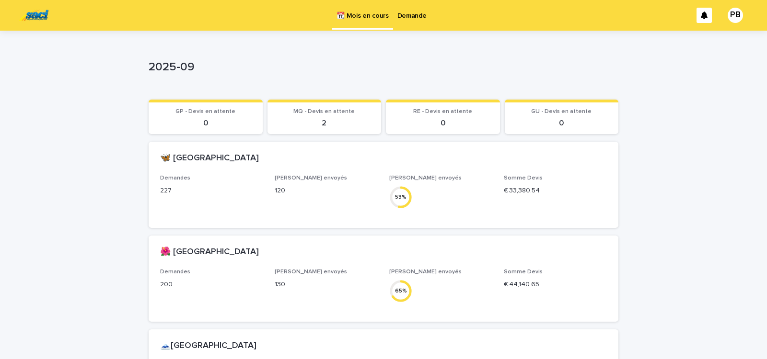
click at [413, 16] on p "Demande" at bounding box center [411, 10] width 29 height 20
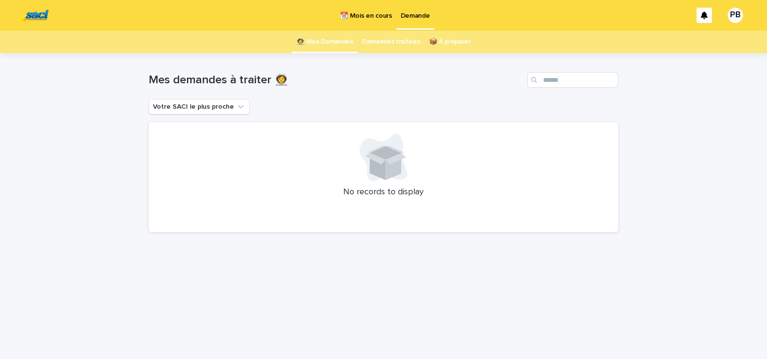
click at [362, 20] on p "📆 Mois en cours" at bounding box center [366, 10] width 52 height 20
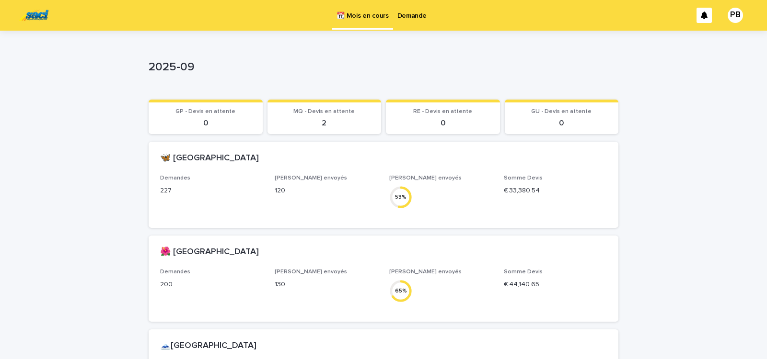
click at [409, 16] on p "Demande" at bounding box center [411, 10] width 29 height 20
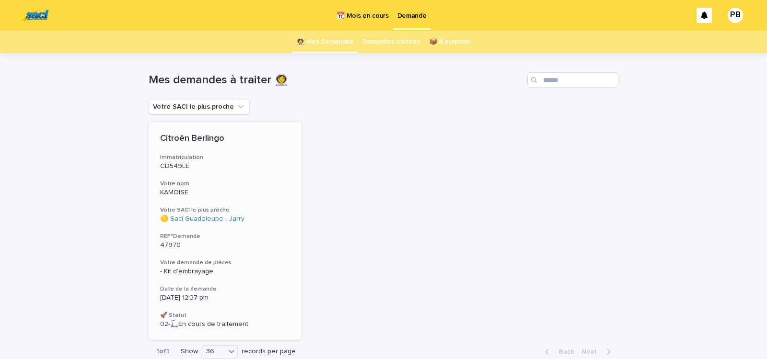
click at [272, 280] on div "Citroën Berlingo Immatriculation CD549LE Votre nom KAMOISE Votre SACI le plus p…" at bounding box center [225, 231] width 153 height 218
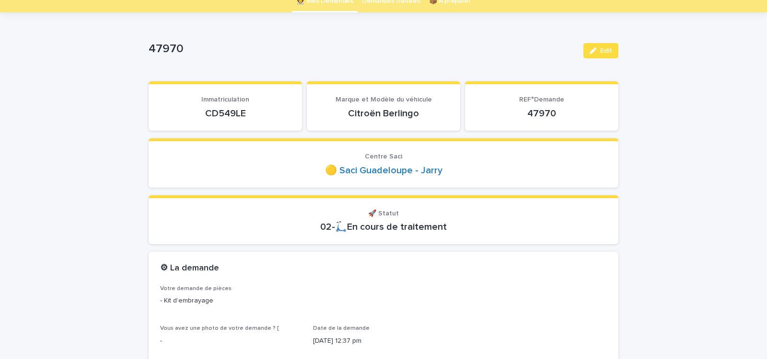
scroll to position [81, 0]
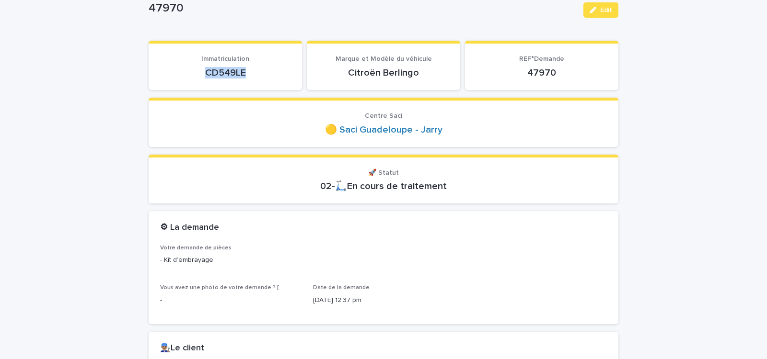
drag, startPoint x: 200, startPoint y: 74, endPoint x: 275, endPoint y: 73, distance: 74.3
click at [267, 74] on p "CD549LE" at bounding box center [225, 72] width 130 height 11
copy p "CD549LE"
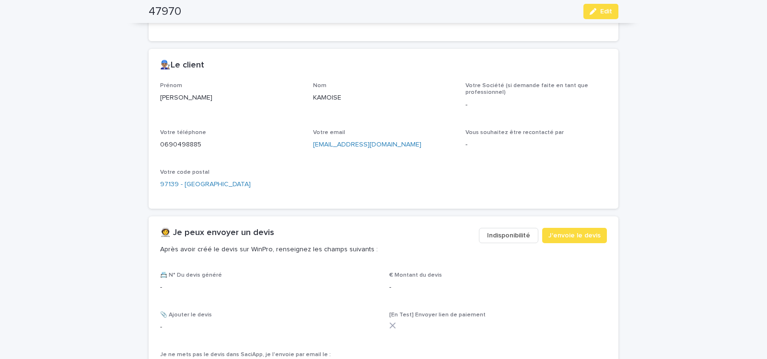
scroll to position [326, 0]
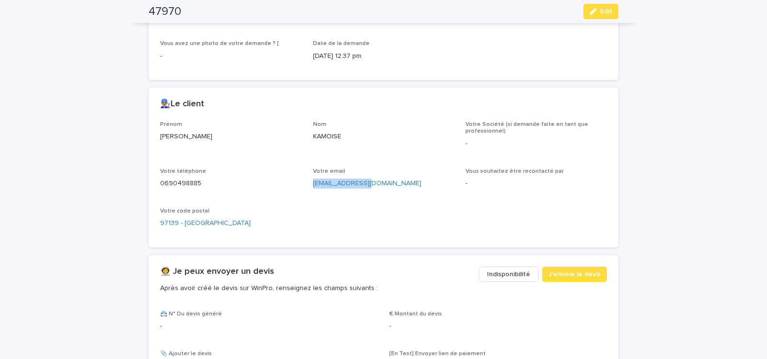
drag, startPoint x: 308, startPoint y: 188, endPoint x: 380, endPoint y: 192, distance: 72.4
click at [374, 192] on div "Prénom [PERSON_NAME] KAMOISE Votre Société (si demande faite en tant que profes…" at bounding box center [383, 178] width 446 height 115
copy link "[EMAIL_ADDRESS][DOMAIN_NAME]"
click at [570, 274] on span "J'envoie le devis" at bounding box center [574, 275] width 52 height 10
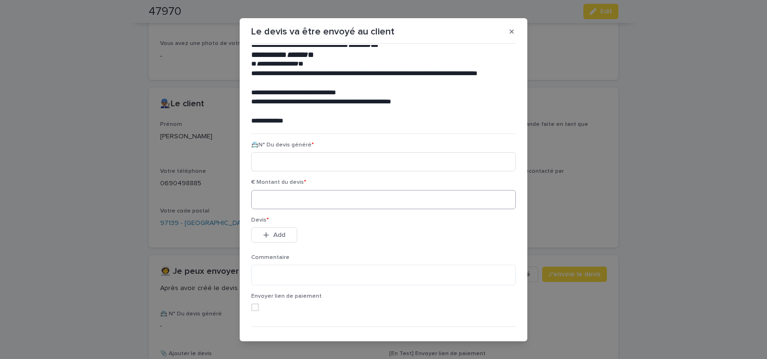
scroll to position [44, 0]
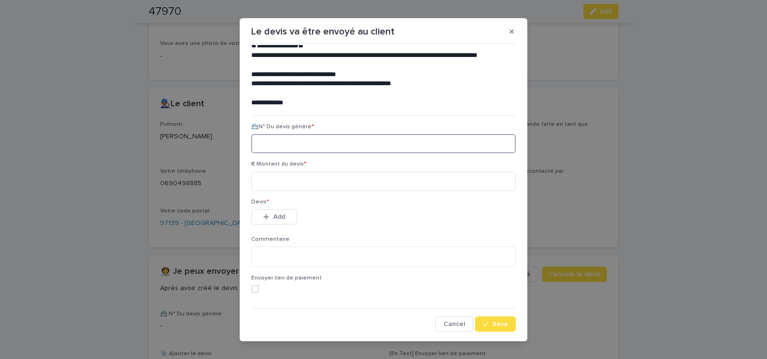
paste input "********"
type input "********"
click at [293, 181] on input at bounding box center [383, 181] width 264 height 19
type input "******"
click at [282, 217] on button "Add" at bounding box center [274, 216] width 46 height 15
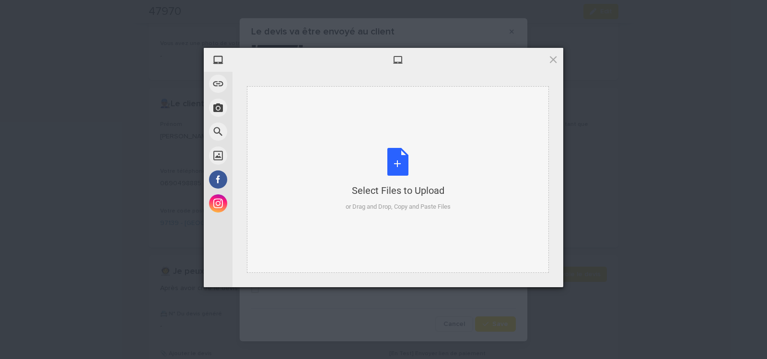
click at [394, 158] on div "Select Files to Upload or Drag and Drop, Copy and Paste Files" at bounding box center [397, 180] width 105 height 64
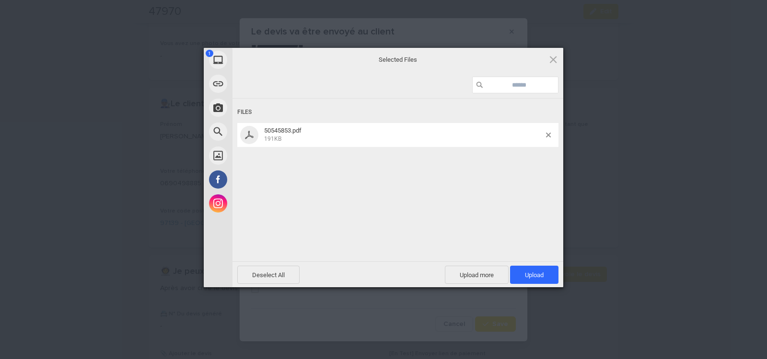
drag, startPoint x: 541, startPoint y: 272, endPoint x: 535, endPoint y: 263, distance: 10.6
click at [540, 271] on span "Upload 1" at bounding box center [534, 275] width 48 height 18
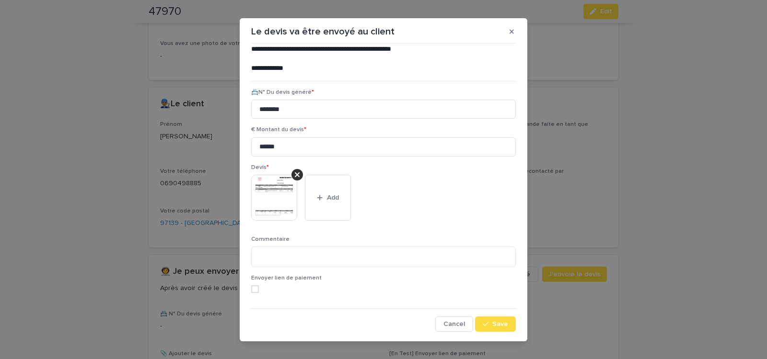
scroll to position [11, 0]
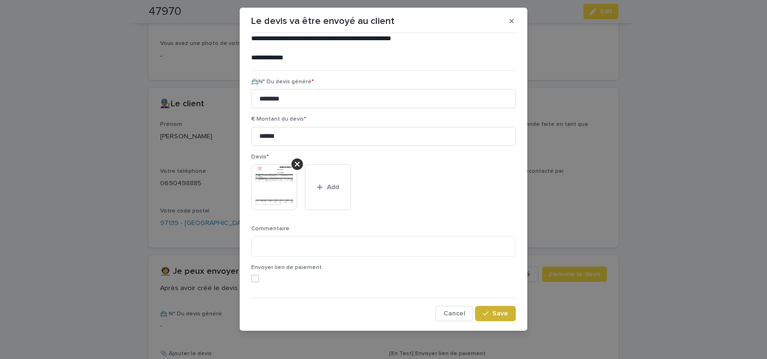
click at [492, 313] on span "Save" at bounding box center [500, 313] width 16 height 7
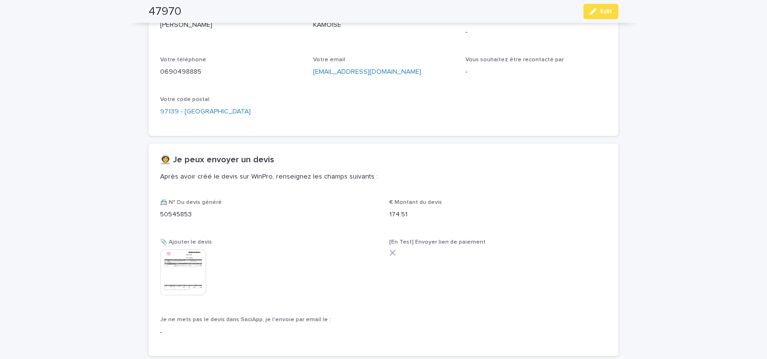
scroll to position [501, 0]
